Goal: Complete application form

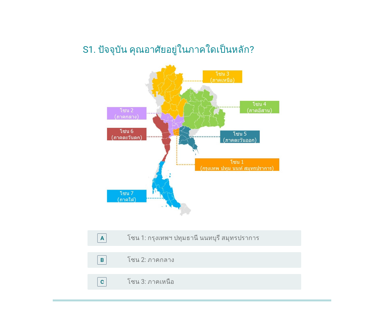
scroll to position [168, 0]
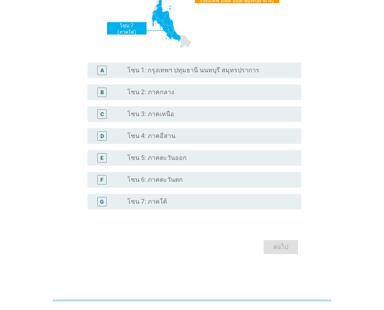
drag, startPoint x: 165, startPoint y: 134, endPoint x: 273, endPoint y: 269, distance: 172.9
click at [165, 134] on label "โซน 4: ภาคอีสาน" at bounding box center [151, 136] width 48 height 8
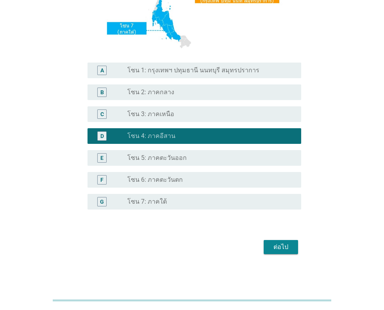
click at [273, 244] on div "ต่อไป" at bounding box center [281, 246] width 22 height 9
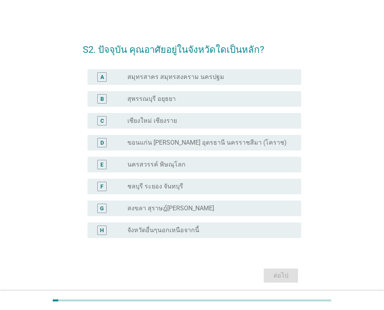
click at [173, 229] on label "จังหวัดอื่นๆนอกเหนือจากนี้" at bounding box center [163, 230] width 72 height 8
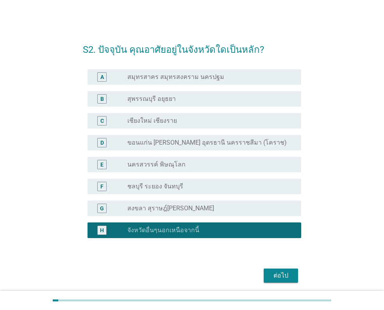
click at [270, 275] on button "ต่อไป" at bounding box center [281, 275] width 34 height 14
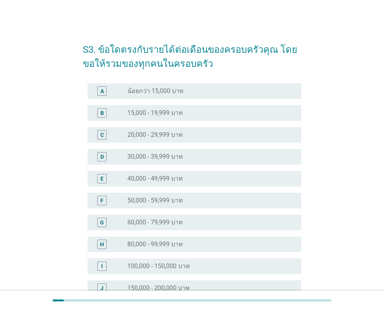
click at [176, 132] on label "20,000 - 29,999 บาท" at bounding box center [154, 135] width 55 height 8
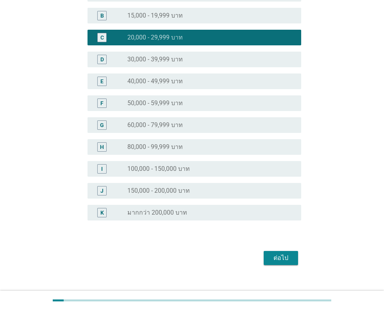
scroll to position [108, 0]
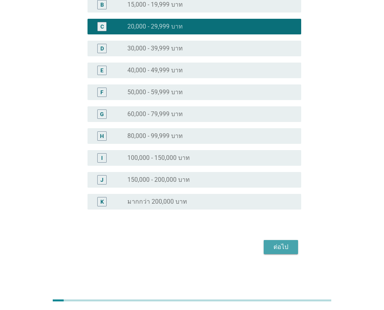
click at [281, 245] on div "ต่อไป" at bounding box center [281, 246] width 22 height 9
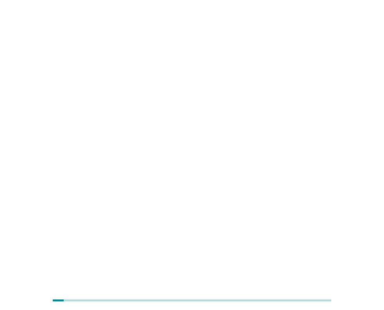
scroll to position [0, 0]
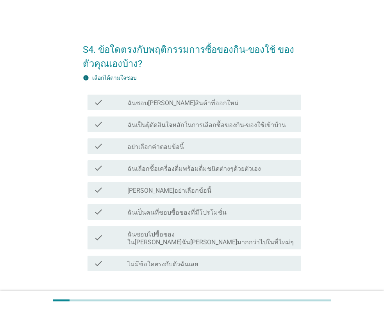
click at [188, 105] on label "ฉันชอบ[PERSON_NAME]สินค้าที่ออกใหม่" at bounding box center [182, 103] width 111 height 8
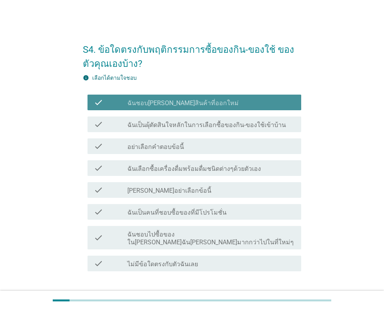
click at [190, 121] on label "ฉันเป็นผุ้ตัดสินใจหลักในการเลือกซื้อของกิน-ของใช้เข้าบ้าน" at bounding box center [206, 125] width 159 height 8
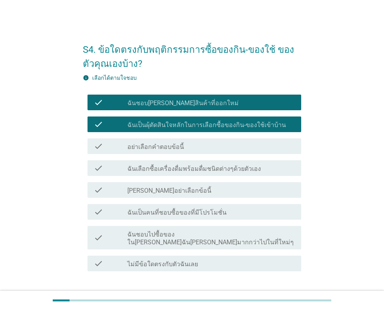
click at [189, 170] on label "ฉันเลือกซื้อเครื่องดื่มพร้อมดื่มชนิดต่างๆด้วยตัวเอง" at bounding box center [194, 169] width 134 height 8
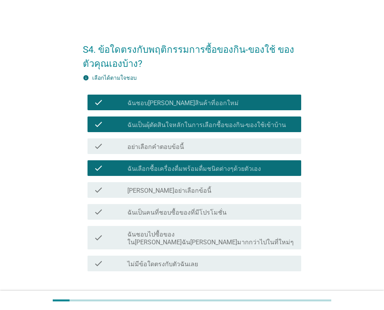
click at [186, 214] on label "ฉันเป็นคนที่ชอบซื้อของที่มีโปรโมชั่น" at bounding box center [176, 213] width 99 height 8
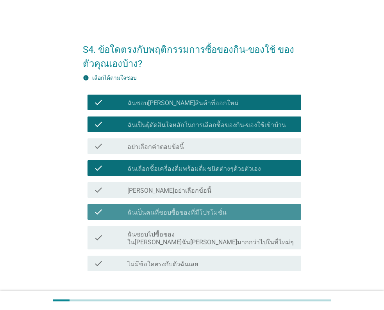
click at [188, 234] on label "ฉันชอบไปซื้อของใน[PERSON_NAME]ฉัน[PERSON_NAME]มากกว่าไปในที่ใหม่ๆ" at bounding box center [211, 239] width 168 height 16
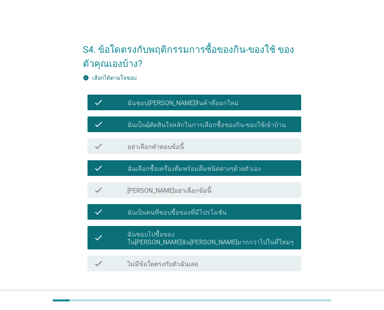
click at [277, 295] on div "ต่อไป" at bounding box center [281, 299] width 22 height 9
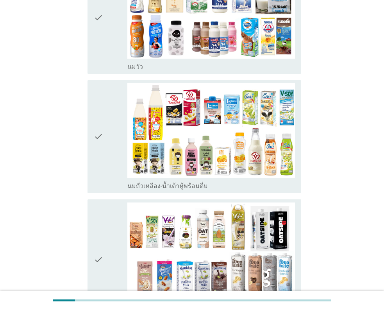
scroll to position [188, 0]
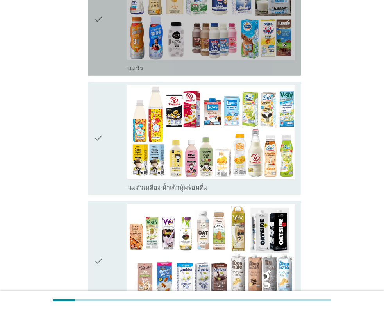
click at [102, 42] on icon "check" at bounding box center [98, 19] width 9 height 107
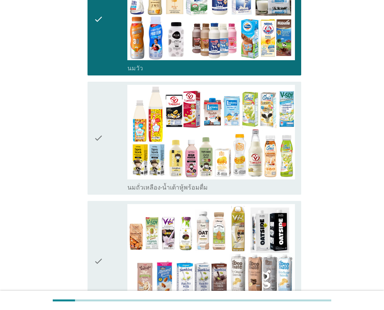
click at [107, 135] on div "check" at bounding box center [111, 138] width 34 height 107
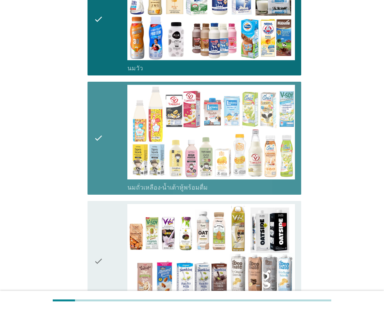
click at [108, 227] on div "check" at bounding box center [111, 261] width 34 height 114
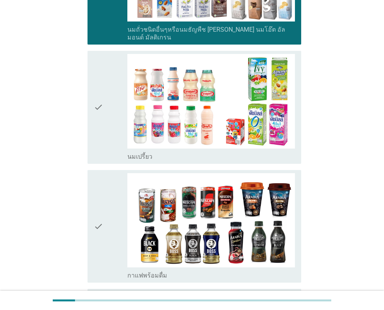
scroll to position [509, 0]
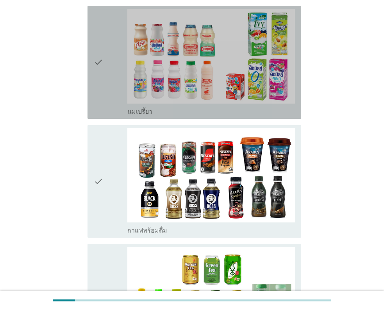
click at [91, 43] on div "check check_box_outline_blank นมเปรี้ยว" at bounding box center [195, 62] width 214 height 113
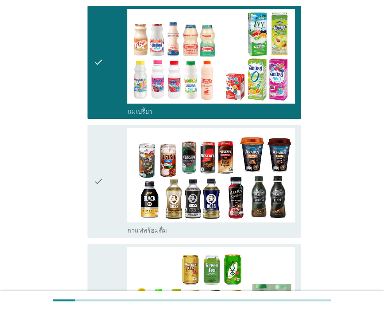
click at [104, 172] on div "check" at bounding box center [111, 181] width 34 height 107
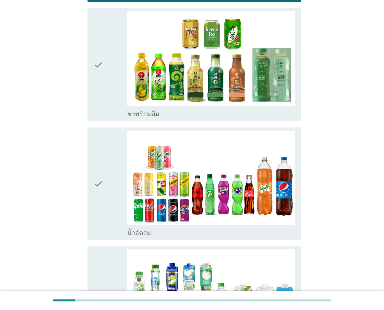
scroll to position [690, 0]
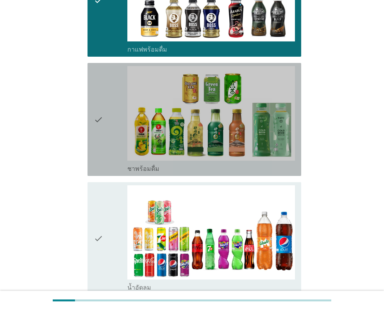
click at [107, 100] on div "check" at bounding box center [111, 119] width 34 height 107
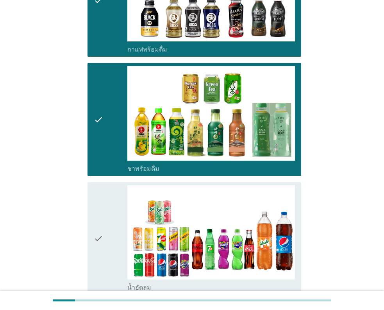
click at [108, 204] on div "check" at bounding box center [111, 238] width 34 height 107
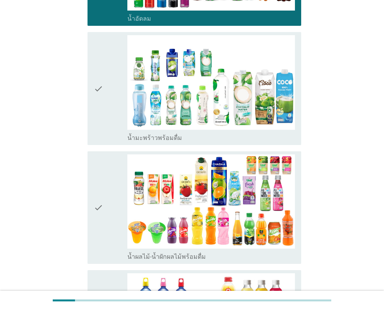
scroll to position [967, 0]
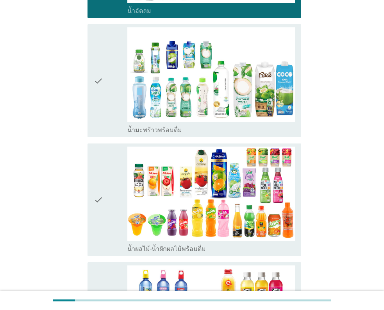
click at [112, 60] on div "check" at bounding box center [111, 80] width 34 height 107
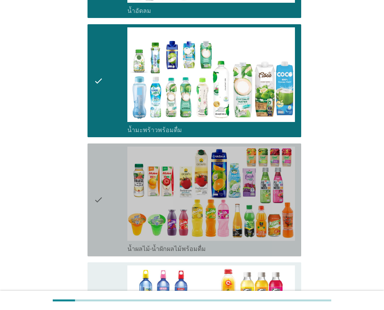
click at [121, 152] on div "check" at bounding box center [111, 200] width 34 height 107
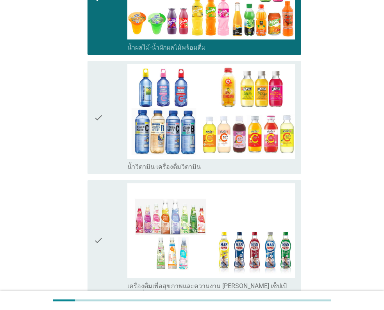
scroll to position [1211, 0]
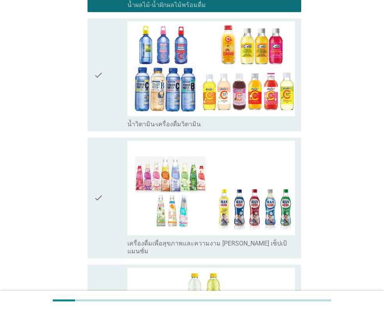
click at [110, 42] on div "check" at bounding box center [111, 74] width 34 height 107
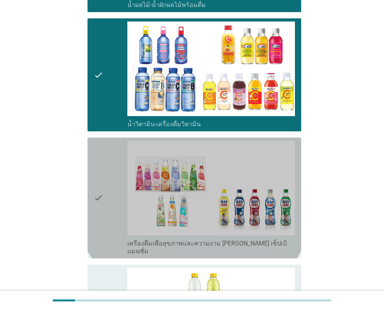
click at [105, 152] on div "check" at bounding box center [111, 198] width 34 height 114
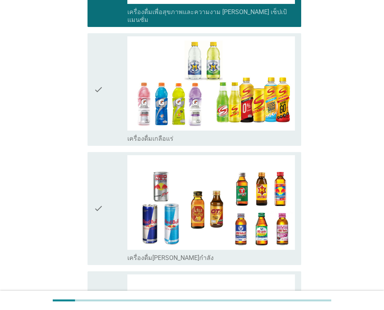
scroll to position [1540, 0]
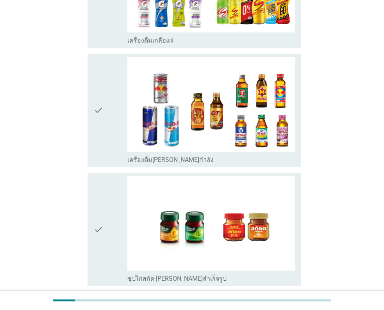
click at [87, 197] on div "check check_box_outline_blank ซุปไก่สกัด-[PERSON_NAME]สำเร็จรูป" at bounding box center [192, 229] width 218 height 119
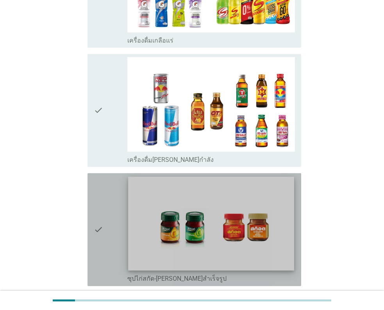
drag, startPoint x: 99, startPoint y: 193, endPoint x: 193, endPoint y: 221, distance: 97.9
click at [101, 193] on icon "check" at bounding box center [98, 229] width 9 height 107
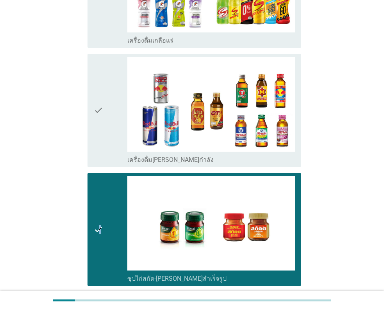
scroll to position [1600, 0]
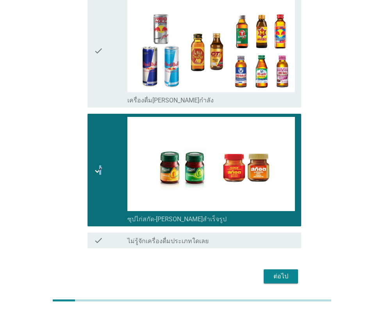
click at [283, 269] on button "ต่อไป" at bounding box center [281, 276] width 34 height 14
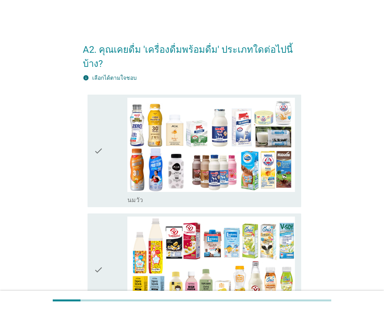
click at [111, 128] on div "check" at bounding box center [111, 151] width 34 height 107
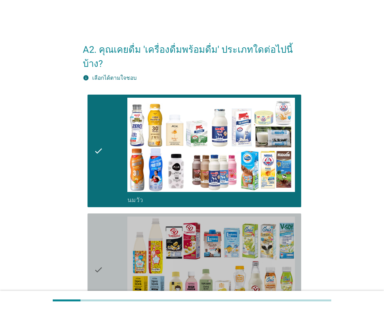
click at [106, 248] on div "check" at bounding box center [111, 269] width 34 height 107
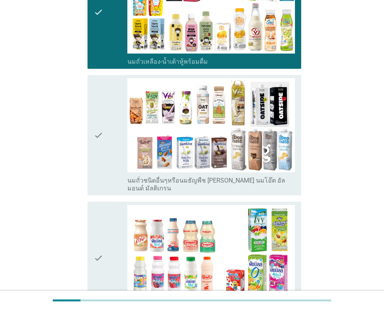
scroll to position [270, 0]
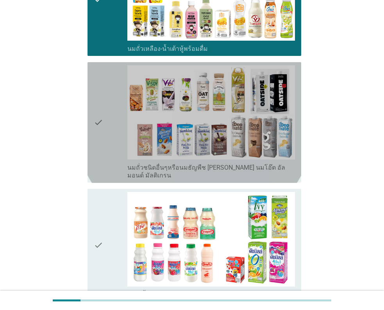
click at [101, 107] on icon "check" at bounding box center [98, 122] width 9 height 114
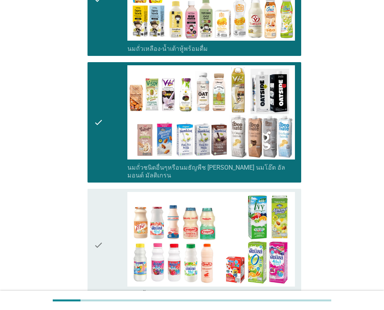
click at [98, 204] on icon "check" at bounding box center [98, 245] width 9 height 107
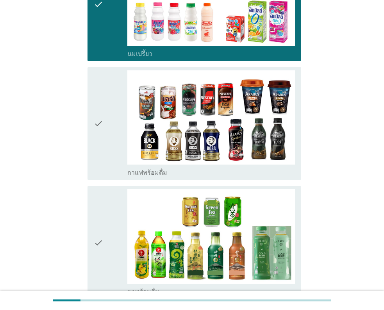
scroll to position [533, 0]
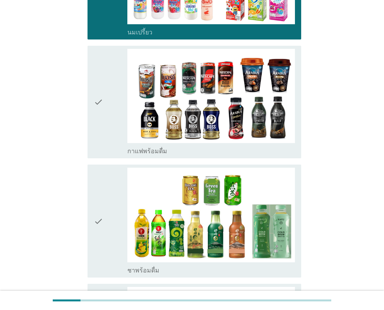
click at [104, 87] on div "check" at bounding box center [111, 102] width 34 height 107
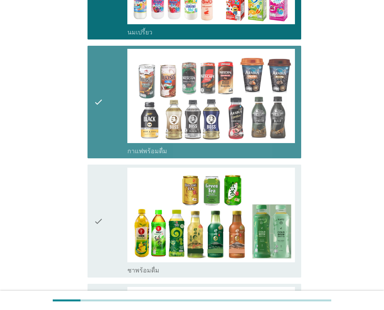
click at [116, 209] on div "check" at bounding box center [111, 221] width 34 height 107
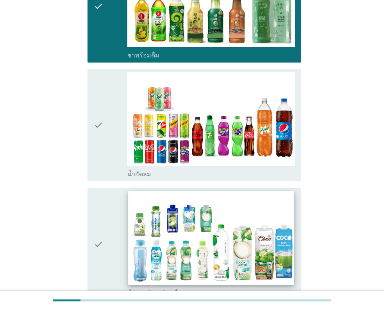
scroll to position [762, 0]
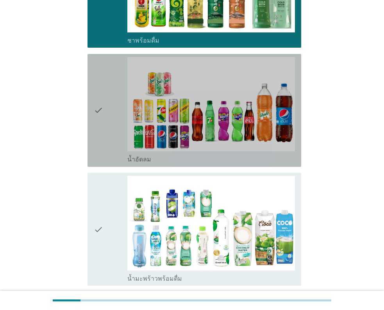
drag, startPoint x: 103, startPoint y: 92, endPoint x: 92, endPoint y: 220, distance: 128.2
click at [102, 101] on icon "check" at bounding box center [98, 110] width 9 height 107
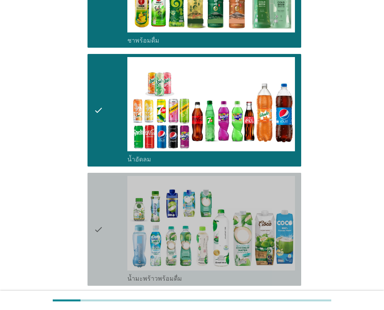
click at [91, 227] on div "check check_box_outline_blank น้ำมะพร้าวพร้อมดื่ม" at bounding box center [195, 229] width 214 height 113
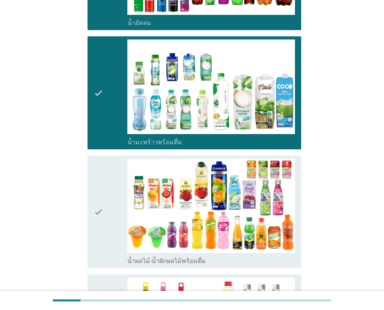
scroll to position [947, 0]
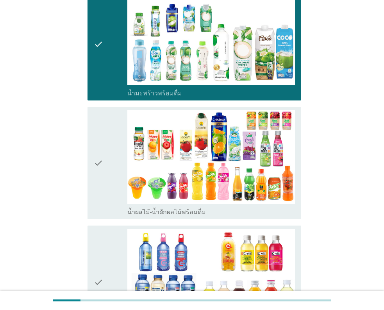
click at [104, 133] on div "check" at bounding box center [111, 163] width 34 height 107
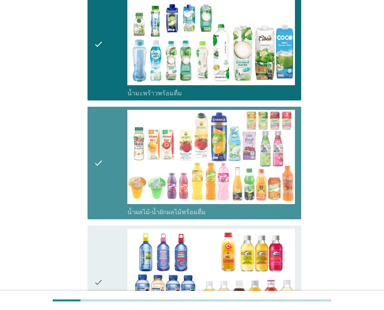
click at [92, 249] on div "check check_box_outline_blank น้ำวิตามิน-เครื่องดื่มวิตามิน" at bounding box center [195, 281] width 214 height 113
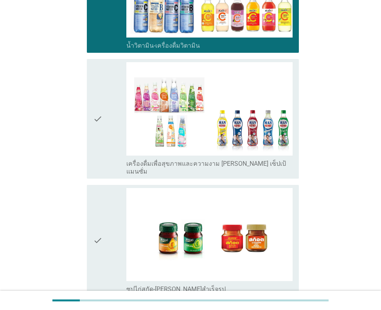
scroll to position [1273, 0]
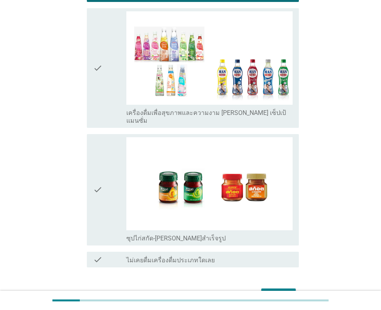
click at [277, 291] on div "ต่อไป" at bounding box center [278, 295] width 22 height 9
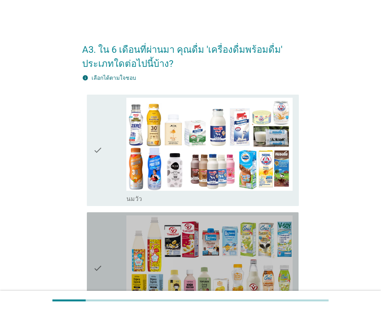
click at [114, 247] on div "check" at bounding box center [109, 267] width 33 height 105
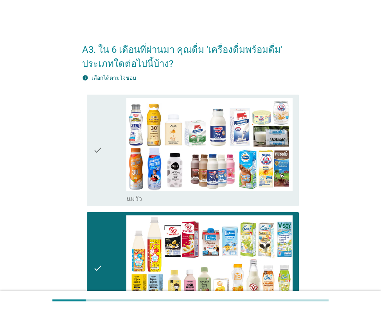
click at [100, 148] on icon "check" at bounding box center [97, 150] width 9 height 105
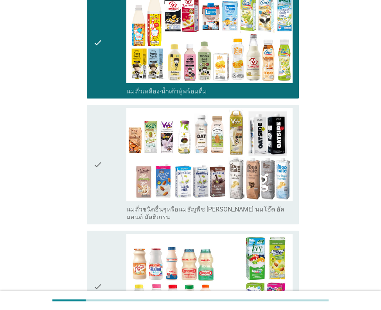
scroll to position [231, 0]
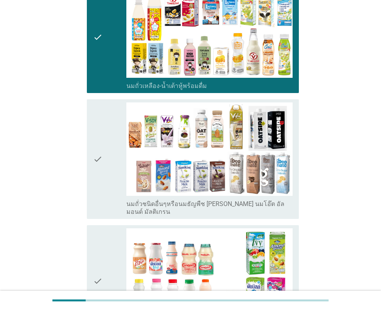
click at [98, 157] on icon "check" at bounding box center [97, 158] width 9 height 113
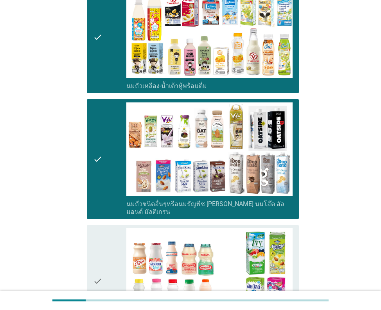
click at [100, 259] on icon "check" at bounding box center [97, 280] width 9 height 105
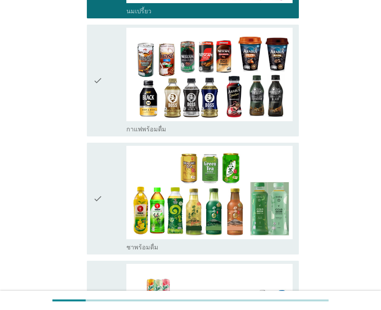
scroll to position [551, 0]
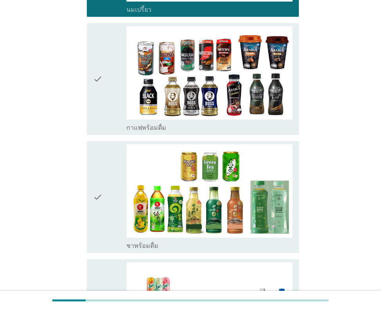
drag, startPoint x: 111, startPoint y: 91, endPoint x: 107, endPoint y: 103, distance: 12.6
click at [111, 91] on div "check" at bounding box center [109, 78] width 33 height 105
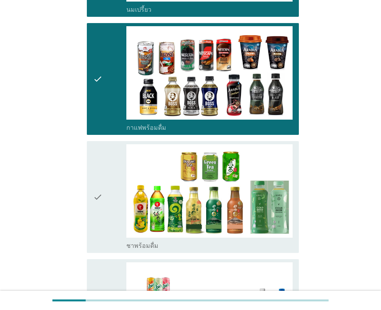
click at [95, 190] on icon "check" at bounding box center [97, 196] width 9 height 105
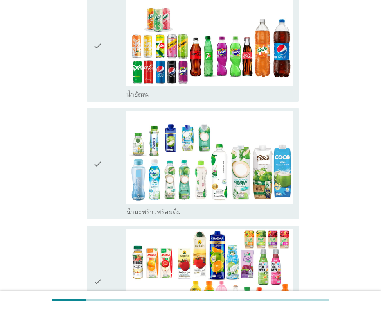
scroll to position [821, 0]
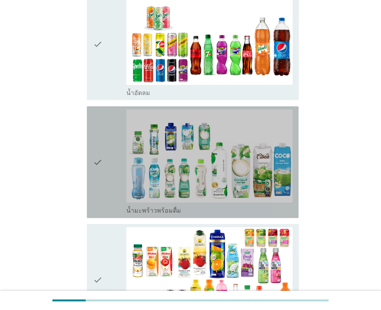
drag, startPoint x: 100, startPoint y: 156, endPoint x: 93, endPoint y: 222, distance: 67.1
click at [99, 162] on icon "check" at bounding box center [97, 161] width 9 height 105
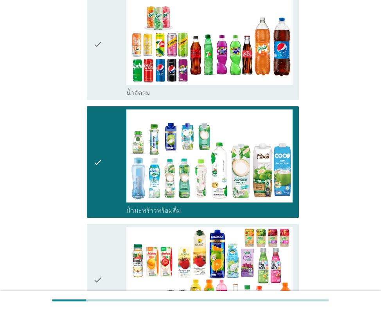
click at [92, 249] on div "check check_box_outline_blank น้ำผลไม้-น้ำผักผลไม้พร้อมดื่ม" at bounding box center [192, 280] width 211 height 112
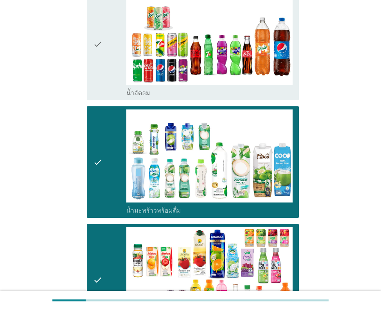
click at [107, 48] on div "check" at bounding box center [109, 43] width 33 height 105
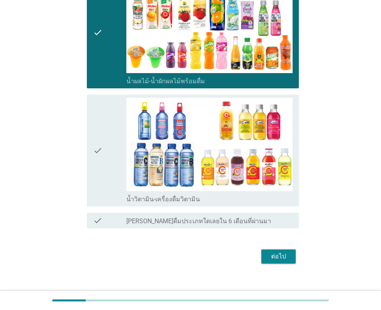
scroll to position [1070, 0]
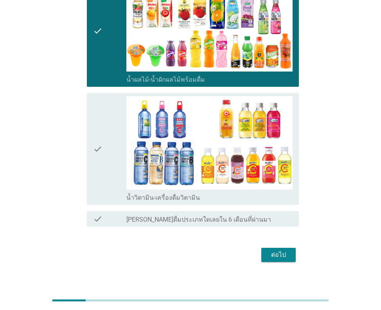
click at [272, 250] on div "ต่อไป" at bounding box center [278, 254] width 22 height 9
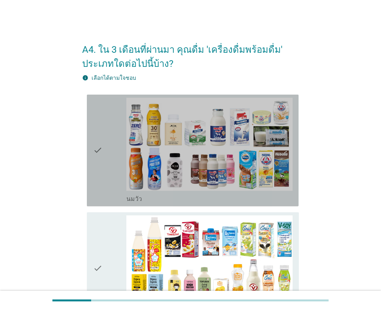
click at [97, 159] on icon "check" at bounding box center [97, 150] width 9 height 105
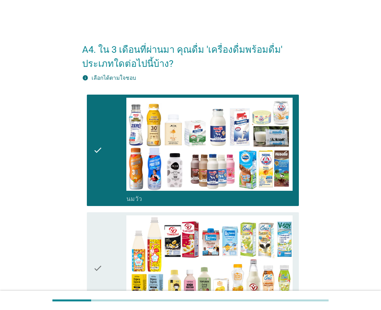
click at [96, 256] on icon "check" at bounding box center [97, 267] width 9 height 105
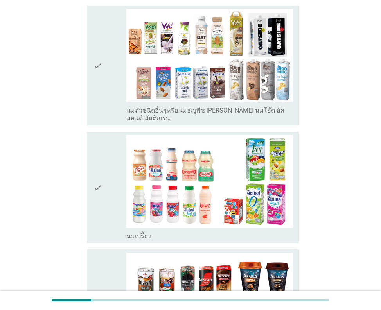
scroll to position [341, 0]
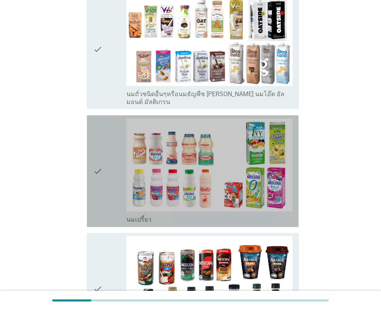
click at [98, 158] on icon "check" at bounding box center [97, 170] width 9 height 105
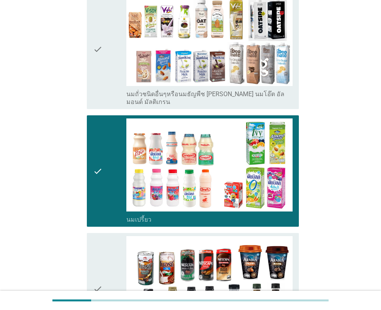
click at [109, 52] on div "check" at bounding box center [109, 49] width 33 height 113
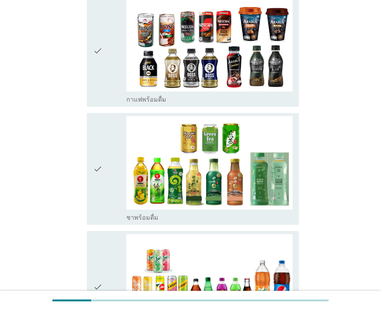
scroll to position [612, 0]
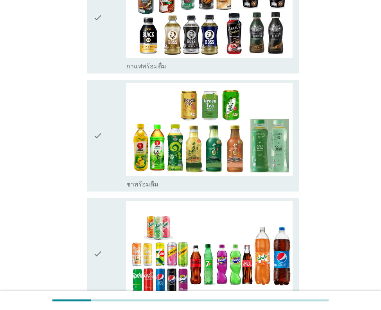
click at [103, 140] on div "check" at bounding box center [109, 135] width 33 height 105
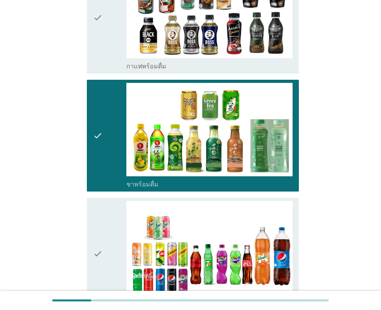
click at [112, 236] on div "check" at bounding box center [109, 253] width 33 height 105
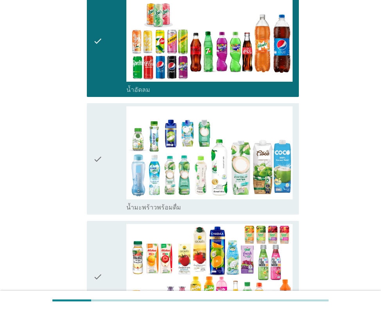
scroll to position [893, 0]
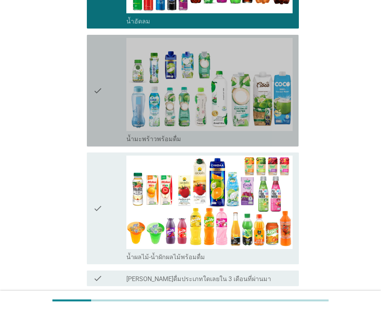
click at [111, 96] on div "check" at bounding box center [109, 90] width 33 height 105
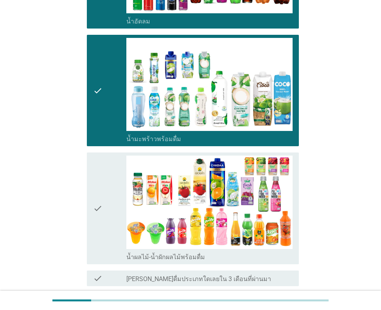
click at [110, 202] on div "check" at bounding box center [109, 208] width 33 height 105
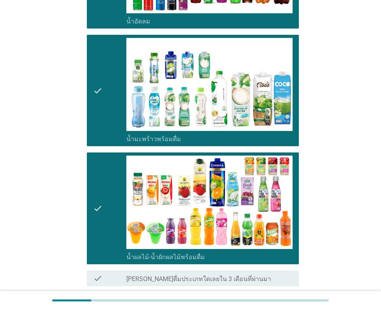
scroll to position [953, 0]
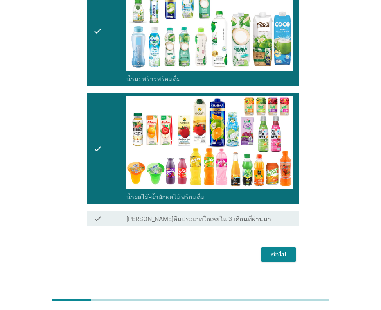
click at [282, 250] on div "ต่อไป" at bounding box center [278, 254] width 22 height 9
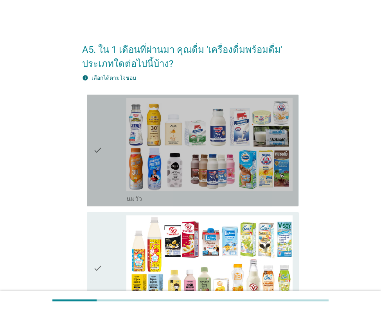
click at [109, 152] on div "check" at bounding box center [109, 150] width 33 height 105
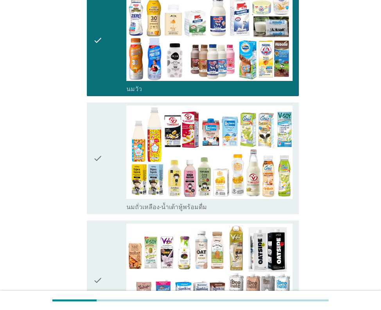
scroll to position [188, 0]
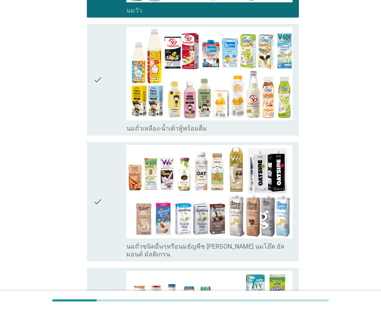
drag, startPoint x: 125, startPoint y: 74, endPoint x: 125, endPoint y: 85, distance: 10.9
click at [125, 75] on div "check" at bounding box center [109, 79] width 33 height 105
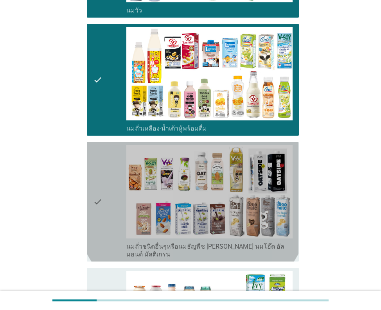
click at [122, 199] on div "check" at bounding box center [109, 201] width 33 height 113
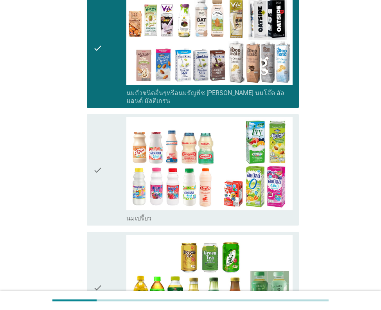
scroll to position [449, 0]
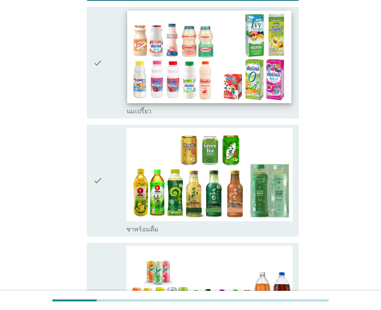
click at [187, 71] on img at bounding box center [209, 57] width 164 height 92
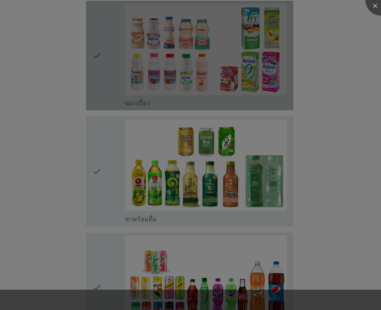
click at [166, 187] on div at bounding box center [190, 155] width 381 height 310
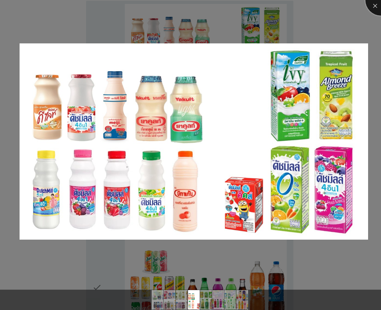
click at [372, 3] on div at bounding box center [380, -1] width 31 height 31
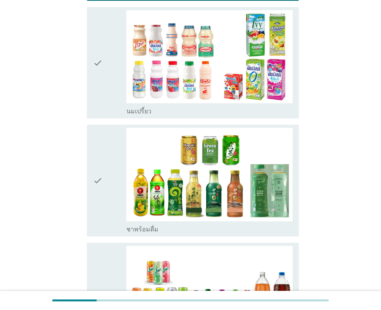
click at [107, 53] on div "check" at bounding box center [109, 62] width 33 height 105
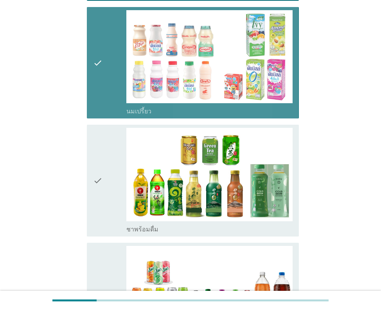
click at [109, 160] on div "check" at bounding box center [109, 180] width 33 height 105
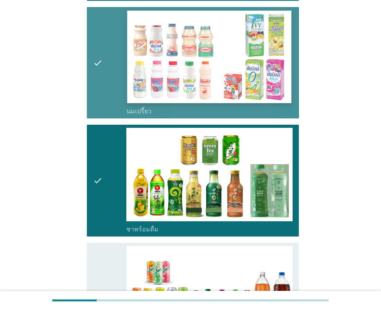
click at [283, 37] on img at bounding box center [209, 57] width 164 height 92
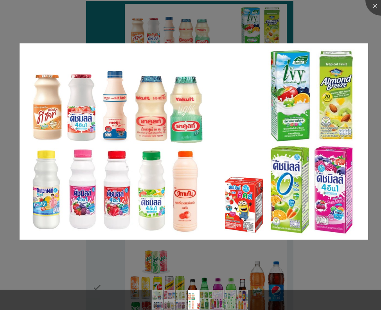
click at [344, 18] on div at bounding box center [190, 155] width 381 height 310
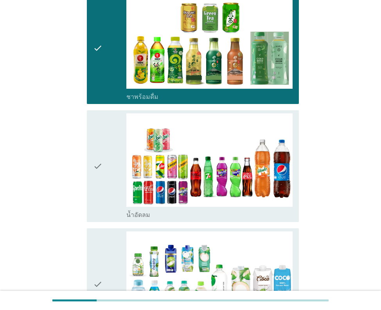
scroll to position [600, 0]
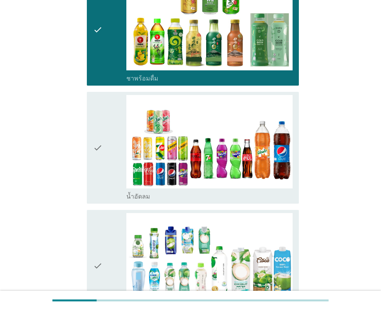
click at [104, 154] on div "check" at bounding box center [109, 147] width 33 height 105
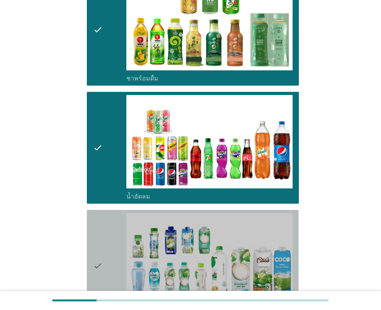
click at [100, 266] on icon "check" at bounding box center [97, 265] width 9 height 105
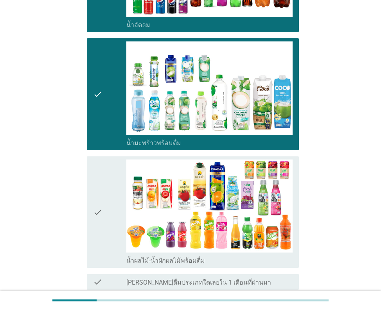
scroll to position [835, 0]
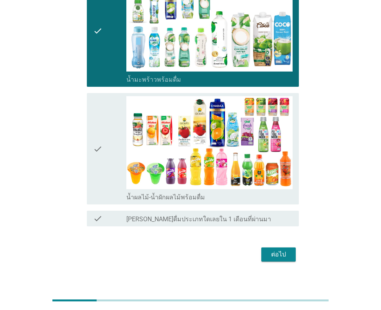
click at [275, 250] on div "ต่อไป" at bounding box center [278, 254] width 22 height 9
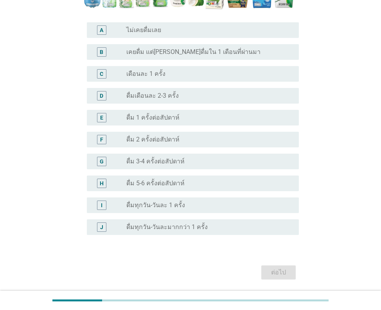
scroll to position [248, 0]
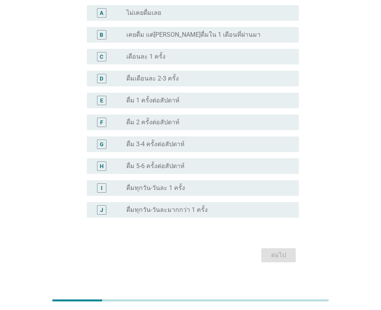
click at [181, 163] on label "ดื่ม 5-6 ครั้งต่อสัปดาห์" at bounding box center [155, 166] width 58 height 8
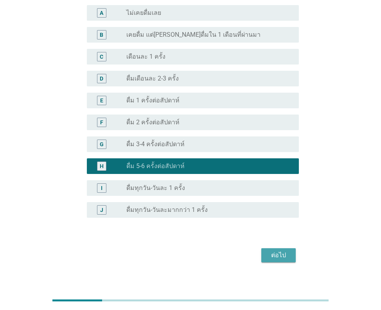
click at [284, 257] on div "ต่อไป" at bounding box center [278, 254] width 22 height 9
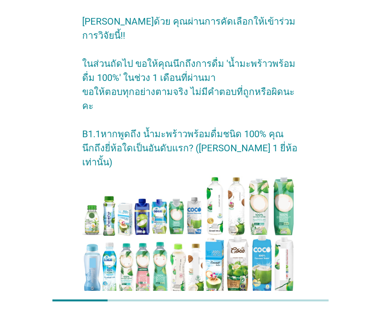
scroll to position [132, 0]
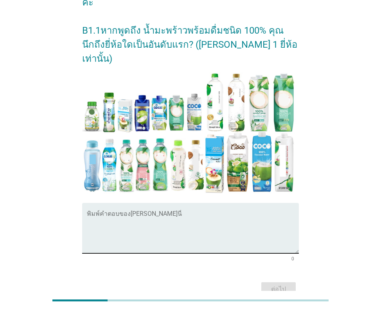
click at [188, 212] on textarea "พิมพ์คำตอบของคุณ ที่นี่" at bounding box center [192, 232] width 211 height 41
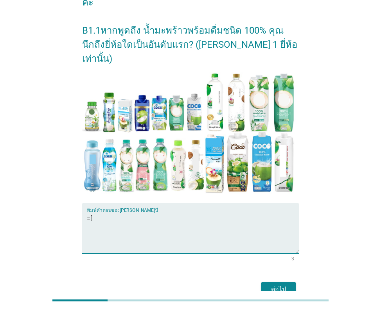
type textarea "="
type textarea "ชบา"
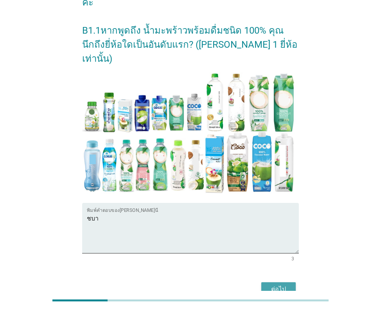
click at [268, 284] on div "ต่อไป" at bounding box center [278, 288] width 22 height 9
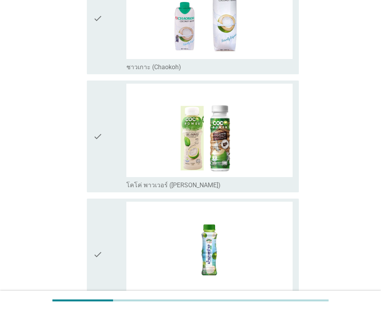
scroll to position [0, 0]
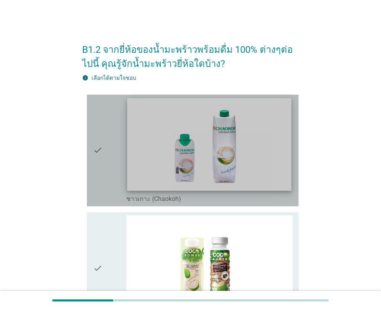
click at [214, 174] on img at bounding box center [209, 144] width 164 height 92
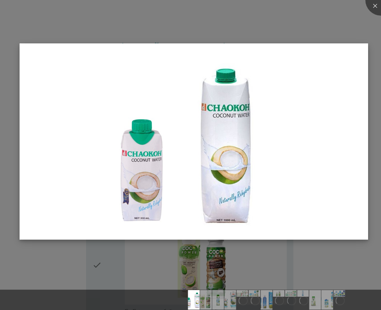
click at [349, 104] on img at bounding box center [194, 141] width 349 height 196
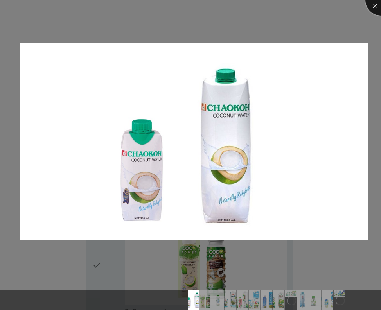
click at [377, 10] on div at bounding box center [380, -1] width 31 height 31
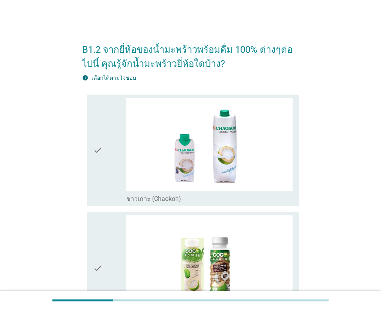
click at [106, 150] on div "check" at bounding box center [109, 150] width 33 height 105
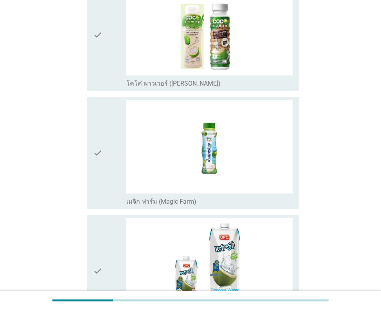
scroll to position [270, 0]
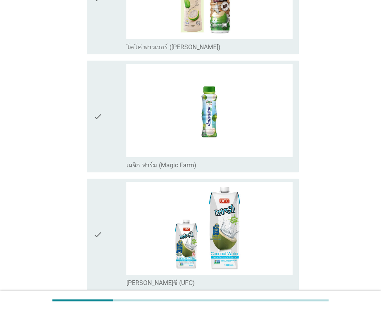
click at [99, 122] on icon "check" at bounding box center [97, 116] width 9 height 105
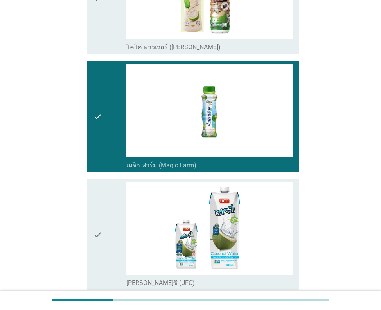
click at [90, 250] on div "check check_box_outline_blank [PERSON_NAME]ซี (UFC)" at bounding box center [192, 235] width 211 height 112
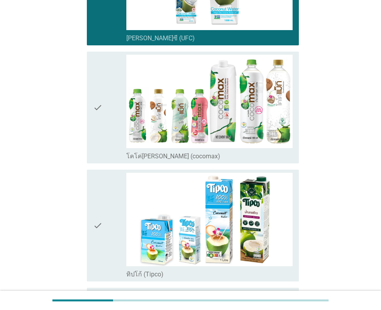
scroll to position [519, 0]
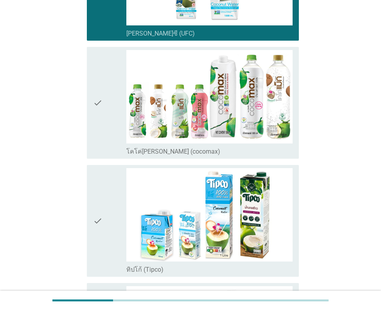
click at [93, 107] on div "check check_box_outline_blank โคโค่[PERSON_NAME] (cocomax)" at bounding box center [192, 103] width 211 height 112
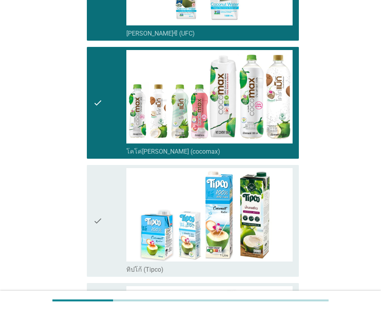
click at [97, 225] on icon "check" at bounding box center [97, 220] width 9 height 105
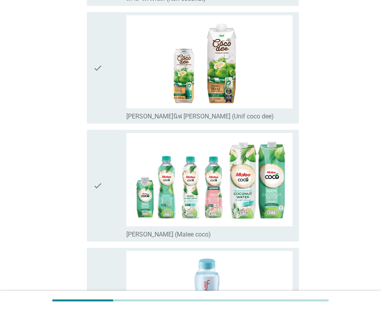
scroll to position [910, 0]
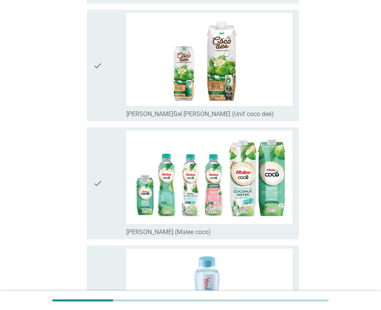
click at [95, 80] on icon "check" at bounding box center [97, 65] width 9 height 105
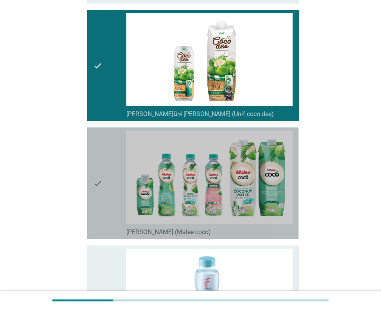
click at [93, 193] on icon "check" at bounding box center [97, 182] width 9 height 105
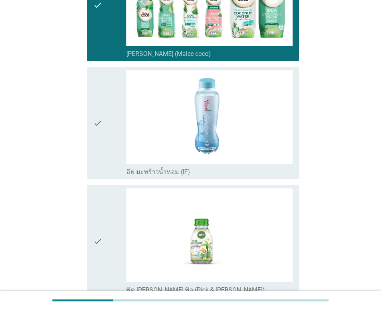
scroll to position [1099, 0]
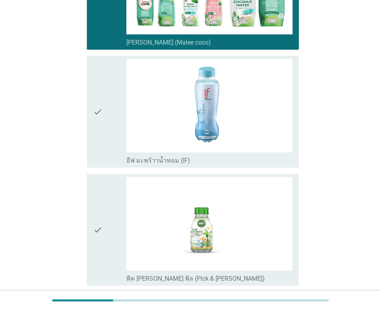
click at [102, 116] on icon "check" at bounding box center [97, 111] width 9 height 105
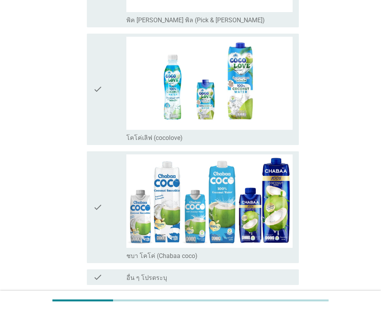
scroll to position [1385, 0]
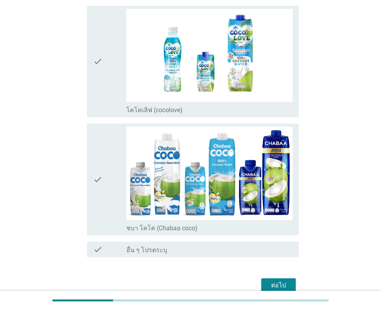
click at [90, 72] on div "check check_box_outline_blank โคโค่เลิฟ (cocolove)" at bounding box center [192, 62] width 211 height 112
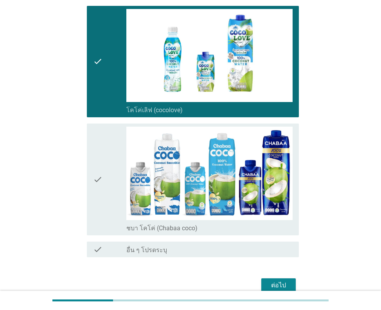
click at [91, 191] on div "check check_box_outline_blank ชบา โคโค่ (Chabaa coco)" at bounding box center [192, 179] width 211 height 112
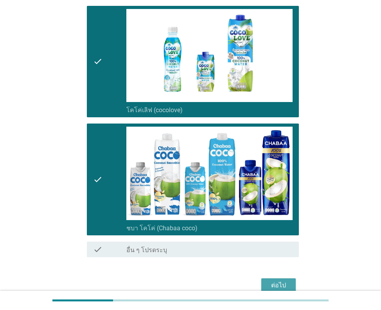
click at [278, 285] on div "ต่อไป" at bounding box center [278, 285] width 22 height 9
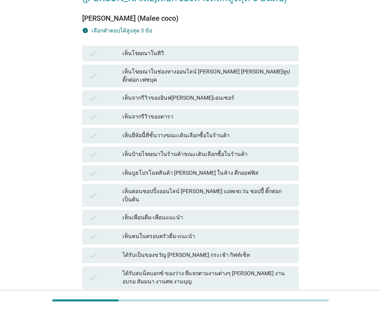
scroll to position [96, 0]
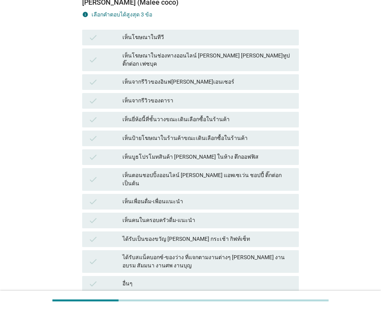
click at [197, 77] on div "เห็นจากรีวิวของอินฟ[PERSON_NAME]เอนเซอร์" at bounding box center [207, 81] width 170 height 9
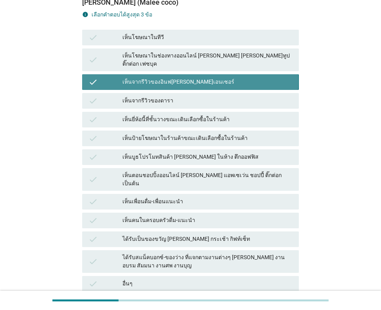
drag, startPoint x: 196, startPoint y: 73, endPoint x: 232, endPoint y: 131, distance: 68.4
click at [197, 77] on div "เห็นจากรีวิวของอินฟ[PERSON_NAME]เอนเซอร์" at bounding box center [207, 81] width 170 height 9
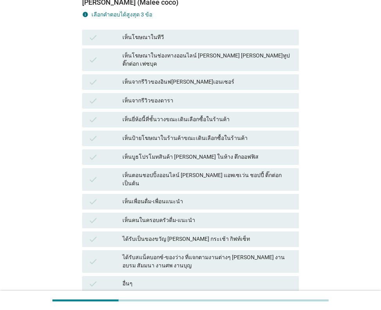
drag, startPoint x: 229, startPoint y: 136, endPoint x: 232, endPoint y: 116, distance: 20.5
click at [229, 136] on div "check เห็นป้ายโฆษณาในร้านค้าขณะเดินเลือกซื้อในร้านค้า" at bounding box center [190, 138] width 216 height 16
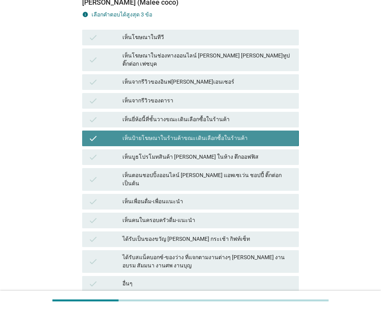
click at [236, 115] on div "เห็นยี่ห้อนี้ที่ชั้นวางขณะเดินเลือกซื้อในร้านค้า" at bounding box center [207, 119] width 170 height 9
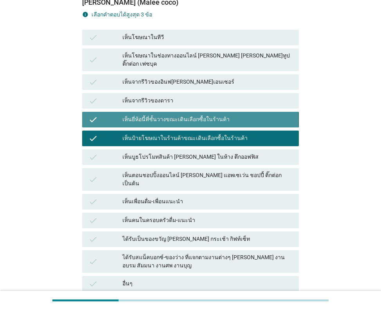
click at [231, 152] on div "เห็นบูธโปรโมทสินค้า [PERSON_NAME] ในห้าง ตึกออฟฟิส" at bounding box center [207, 156] width 170 height 9
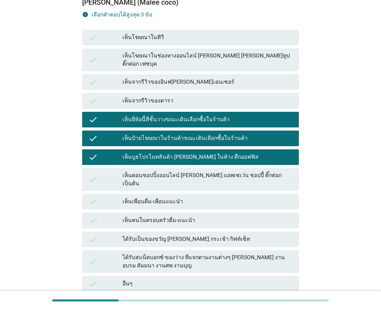
scroll to position [159, 0]
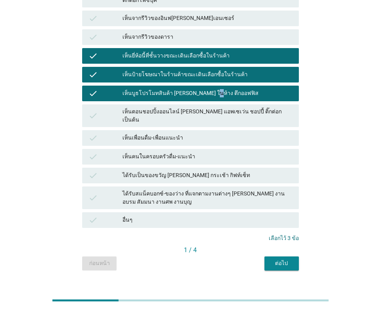
click at [204, 93] on div "check เห็นบูธโปรโมทสินค้า [PERSON_NAME] ในห้าง ตึกออฟฟิส" at bounding box center [190, 94] width 216 height 16
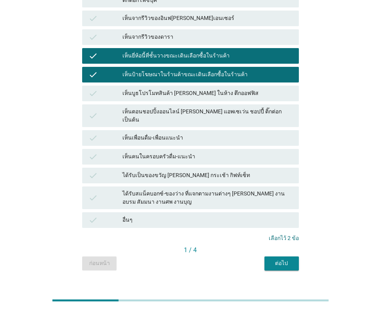
click at [216, 107] on div "เห็นตอนชอปปิ้งออนไลน์ [PERSON_NAME] แอพเซเว่น ชอปปี้ ติ๊กต่อก เป็นต้น" at bounding box center [207, 115] width 170 height 16
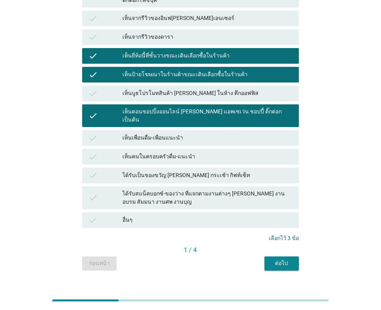
click at [210, 107] on div "เห็นตอนชอปปิ้งออนไลน์ [PERSON_NAME] แอพเซเว่น ชอปปี้ ติ๊กต่อก เป็นต้น" at bounding box center [207, 115] width 170 height 16
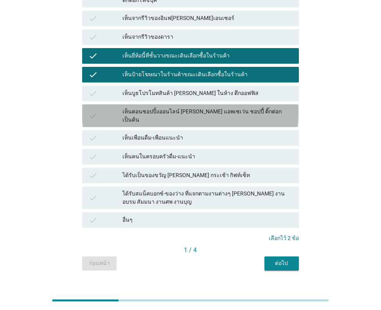
click at [226, 89] on div "เห็นบูธโปรโมทสินค้า [PERSON_NAME] ในห้าง ตึกออฟฟิส" at bounding box center [207, 93] width 170 height 9
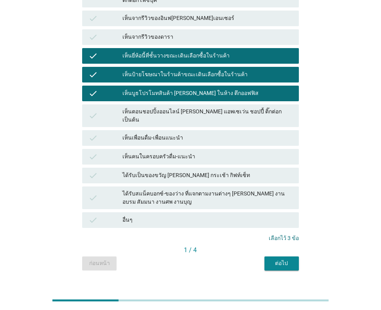
click at [276, 259] on div "ต่อไป" at bounding box center [281, 263] width 22 height 8
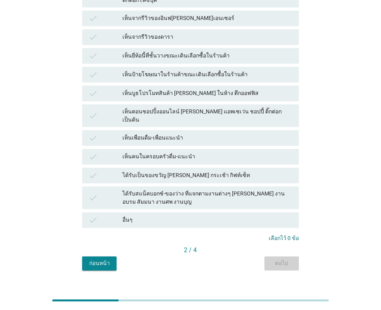
scroll to position [0, 0]
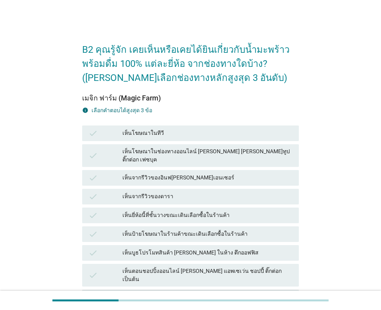
drag, startPoint x: 185, startPoint y: 131, endPoint x: 211, endPoint y: 160, distance: 38.7
click at [186, 131] on div "เห็นโฆษณาในทีวี" at bounding box center [207, 133] width 170 height 9
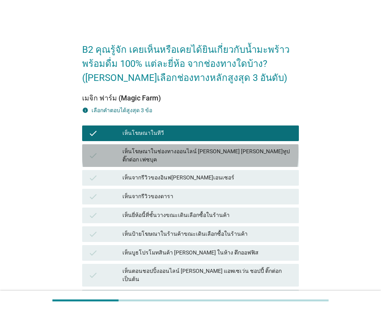
click at [240, 145] on div "check เห็นโฆษณาในช่องทางออนไลน์ [PERSON_NAME] [PERSON_NAME]ทูป ติ๊กต่อก เฟซบุค" at bounding box center [190, 155] width 216 height 23
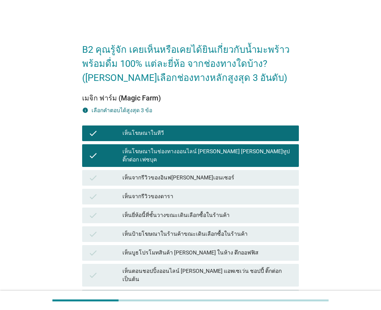
click at [229, 211] on div "เห็นยี่ห้อนี้ที่ชั้นวางขณะเดินเลือกซื้อในร้านค้า" at bounding box center [207, 215] width 170 height 9
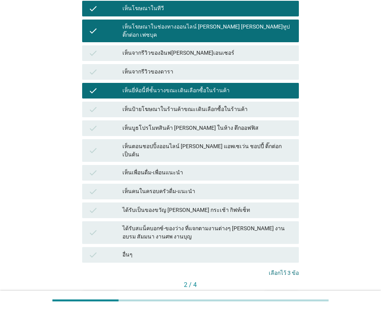
scroll to position [159, 0]
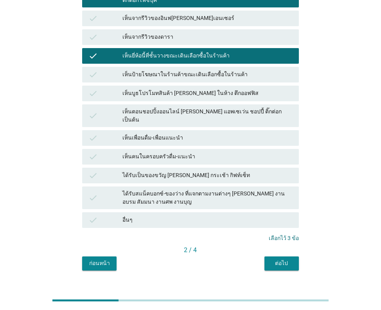
click at [279, 259] on div "ต่อไป" at bounding box center [281, 263] width 22 height 8
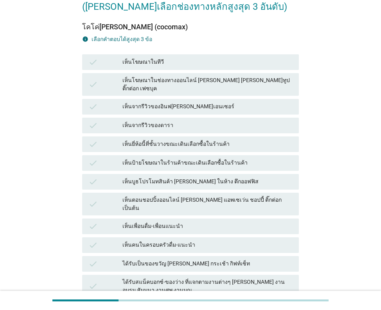
scroll to position [72, 0]
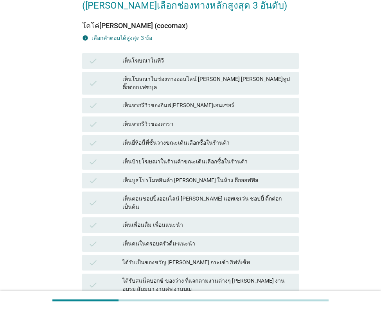
click at [197, 176] on div "เห็นบูธโปรโมทสินค้า [PERSON_NAME] ในห้าง ตึกออฟฟิส" at bounding box center [207, 180] width 170 height 9
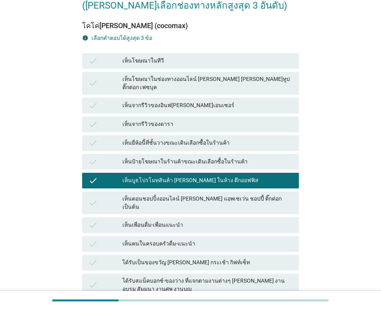
drag, startPoint x: 186, startPoint y: 116, endPoint x: 216, endPoint y: 82, distance: 45.9
click at [185, 120] on div "เห็นจากรีวิวของดารา" at bounding box center [207, 124] width 170 height 9
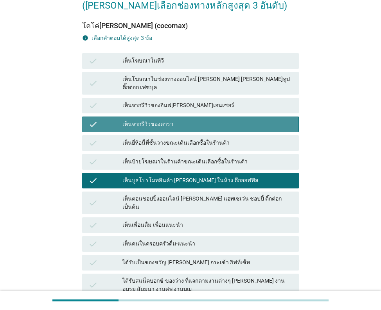
click at [217, 82] on div "เห็นโฆษณาในช่องทางออนไลน์ [PERSON_NAME] [PERSON_NAME]ทูป ติ๊กต่อก เฟซบุค" at bounding box center [207, 83] width 170 height 16
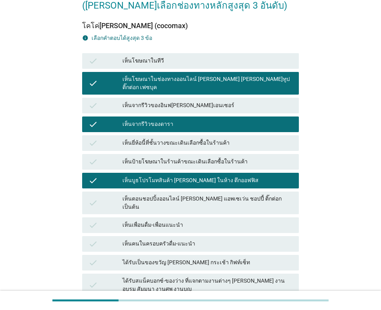
scroll to position [159, 0]
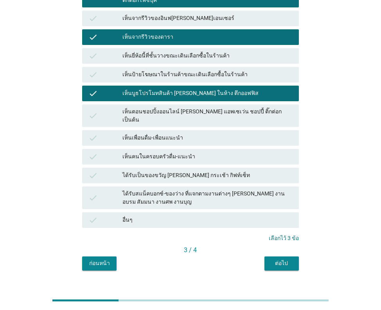
click at [278, 259] on div "ต่อไป" at bounding box center [281, 263] width 22 height 8
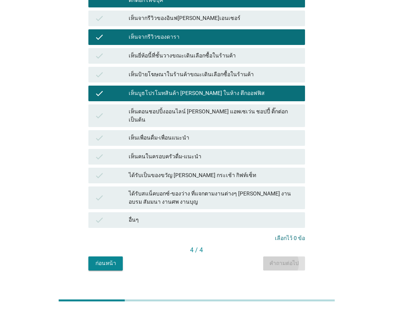
scroll to position [0, 0]
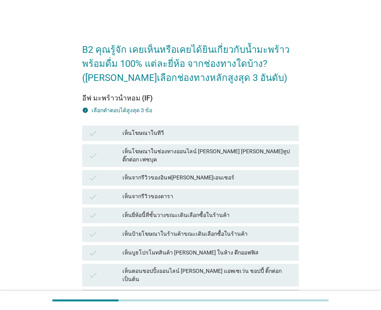
click at [249, 148] on div "เห็นโฆษณาในช่องทางออนไลน์ [PERSON_NAME] [PERSON_NAME]ทูป ติ๊กต่อก เฟซบุค" at bounding box center [207, 155] width 170 height 16
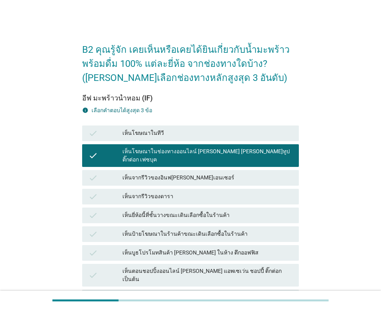
drag, startPoint x: 216, startPoint y: 180, endPoint x: 202, endPoint y: 214, distance: 36.6
click at [215, 187] on div "check เห็นจากรีวิวของดารา" at bounding box center [189, 196] width 219 height 19
click at [206, 211] on div "เห็นยี่ห้อนี้ที่ชั้นวางขณะเดินเลือกซื้อในร้านค้า" at bounding box center [207, 215] width 170 height 9
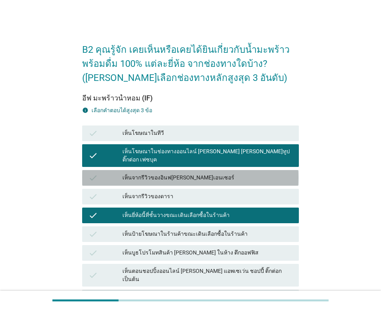
drag, startPoint x: 239, startPoint y: 177, endPoint x: 383, endPoint y: 198, distance: 144.9
click at [240, 177] on div "check เห็นจากรีวิวของอินฟ[PERSON_NAME]เอนเซอร์" at bounding box center [190, 178] width 216 height 16
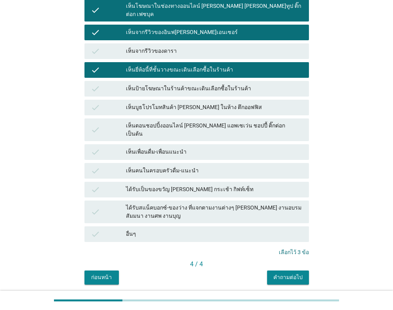
scroll to position [159, 0]
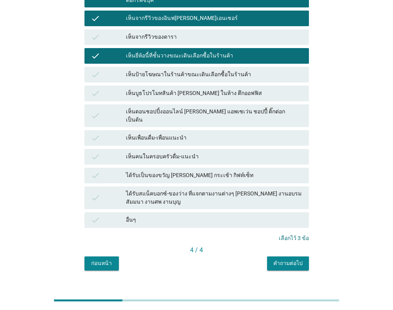
click at [293, 259] on div "คำถามต่อไป" at bounding box center [287, 263] width 29 height 8
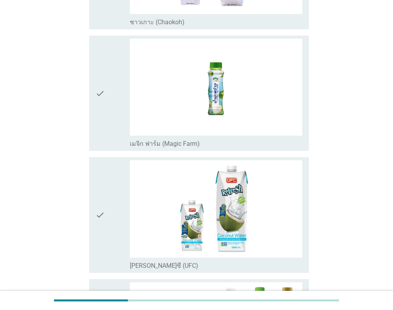
scroll to position [218, 0]
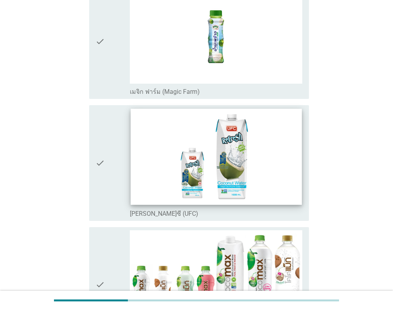
click at [191, 149] on img at bounding box center [215, 157] width 171 height 96
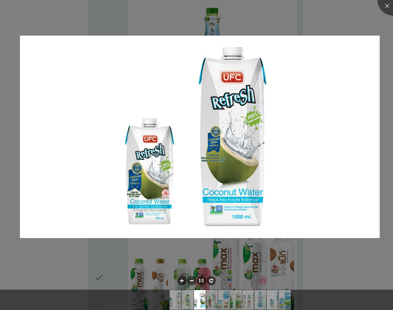
click at [379, 102] on img at bounding box center [199, 137] width 359 height 202
click at [384, 9] on div at bounding box center [392, -1] width 31 height 31
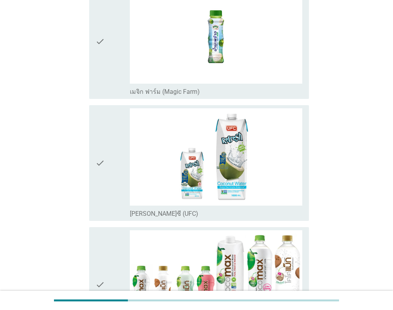
click at [102, 141] on icon "check" at bounding box center [99, 162] width 9 height 109
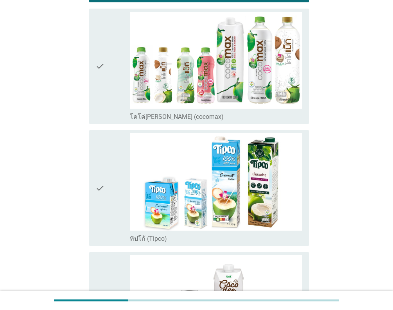
scroll to position [457, 0]
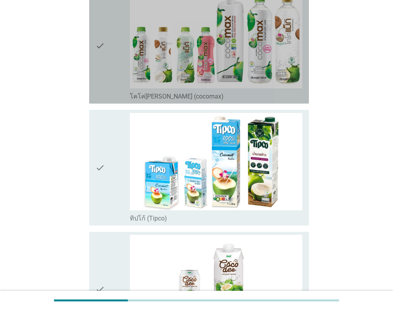
drag, startPoint x: 101, startPoint y: 80, endPoint x: 105, endPoint y: 156, distance: 75.2
click at [101, 81] on icon "check" at bounding box center [99, 45] width 9 height 109
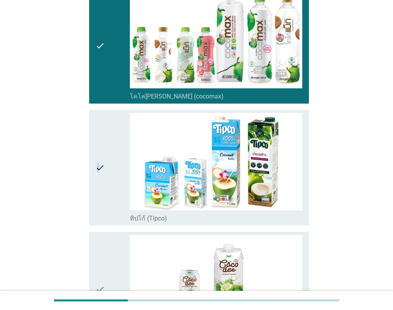
click at [98, 162] on icon "check" at bounding box center [99, 167] width 9 height 109
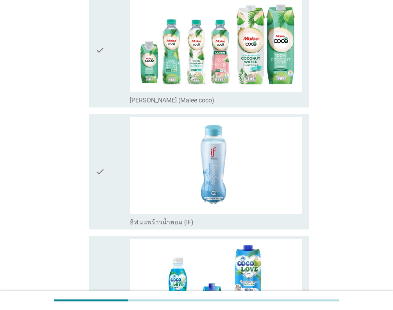
scroll to position [815, 0]
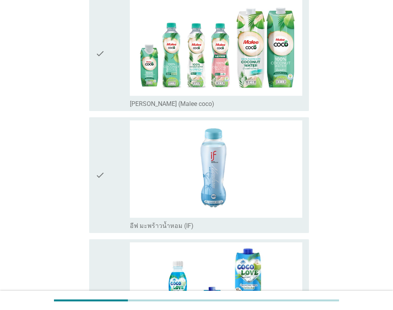
click at [105, 54] on div "check" at bounding box center [112, 53] width 34 height 109
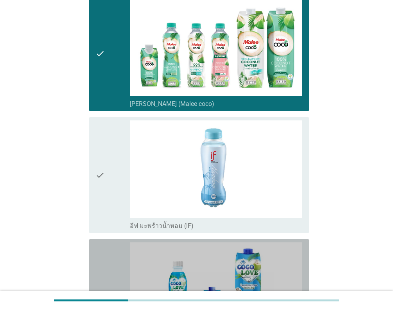
click at [104, 250] on icon "check" at bounding box center [99, 296] width 9 height 109
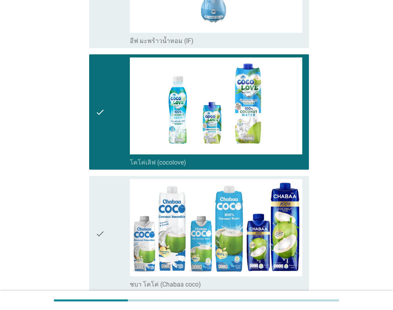
scroll to position [1042, 0]
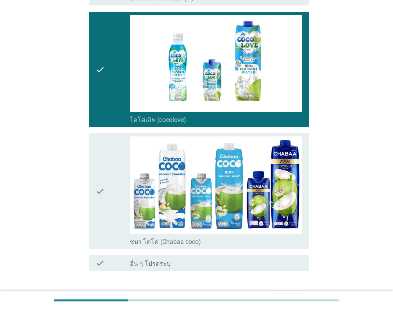
click at [100, 179] on icon "check" at bounding box center [99, 190] width 9 height 109
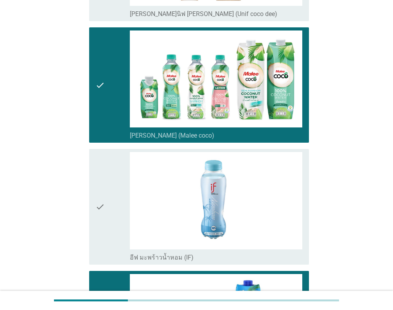
scroll to position [779, 0]
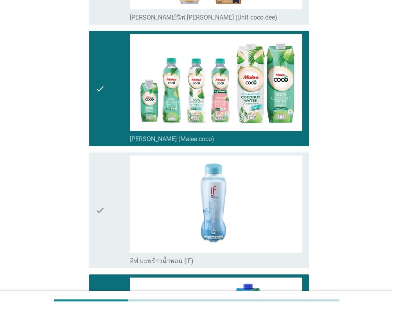
click at [100, 204] on icon "check" at bounding box center [99, 210] width 9 height 109
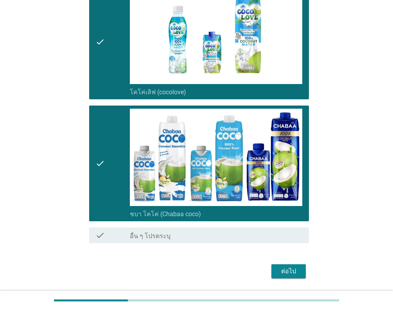
scroll to position [1094, 0]
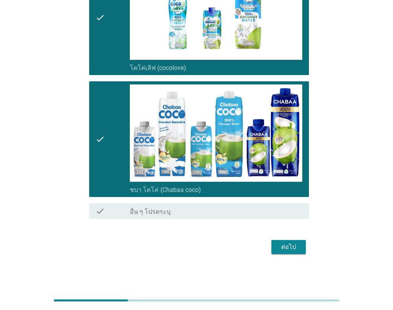
click at [298, 247] on div "ต่อไป" at bounding box center [288, 246] width 22 height 9
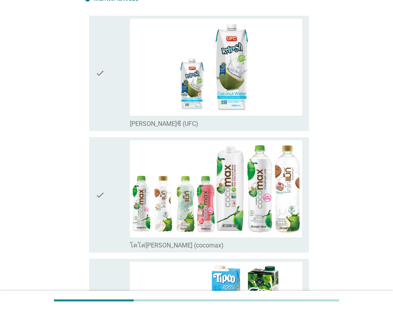
scroll to position [91, 0]
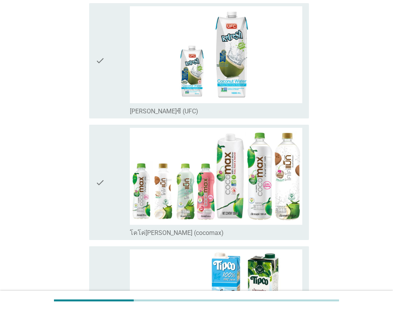
click at [93, 202] on div "check check_box โคโค่[PERSON_NAME] (cocomax)" at bounding box center [199, 182] width 220 height 115
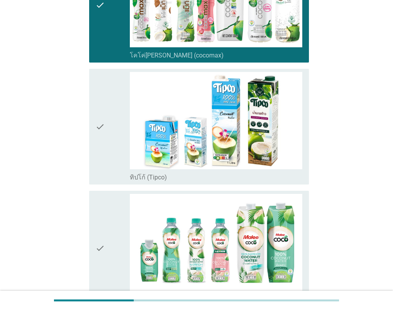
scroll to position [305, 0]
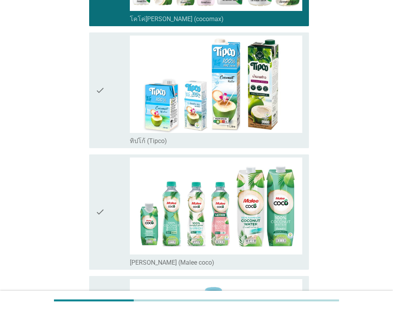
click at [116, 125] on div "check" at bounding box center [112, 90] width 34 height 109
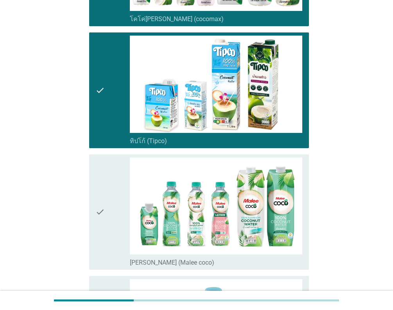
click at [119, 222] on div "check" at bounding box center [112, 211] width 34 height 109
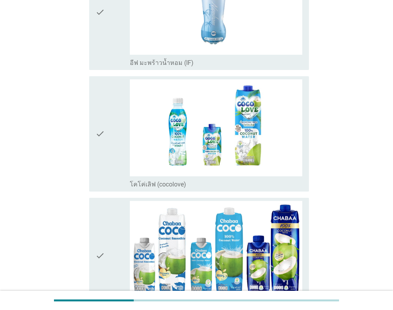
scroll to position [631, 0]
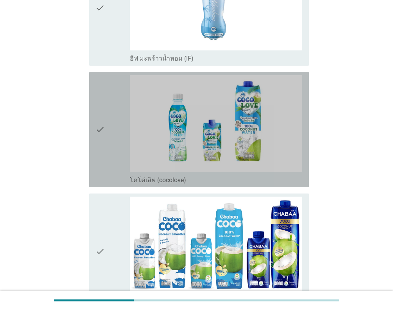
click at [107, 137] on div "check" at bounding box center [112, 129] width 34 height 109
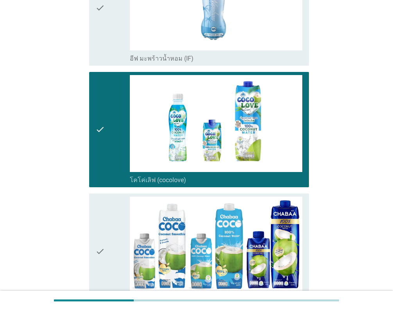
click at [107, 49] on div "check" at bounding box center [112, 7] width 34 height 109
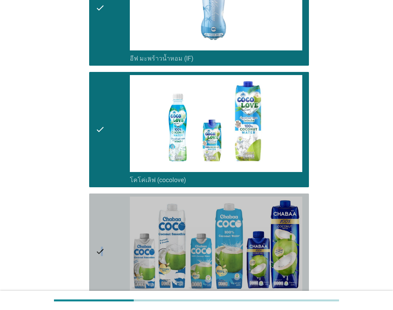
click at [102, 232] on icon "check" at bounding box center [99, 251] width 9 height 109
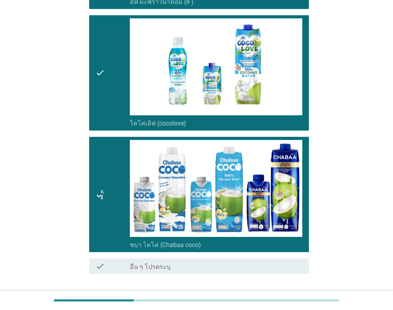
scroll to position [743, 0]
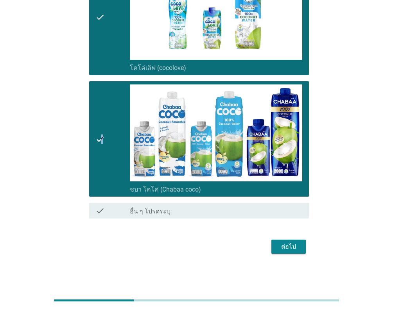
click at [286, 242] on div "ต่อไป" at bounding box center [288, 246] width 22 height 9
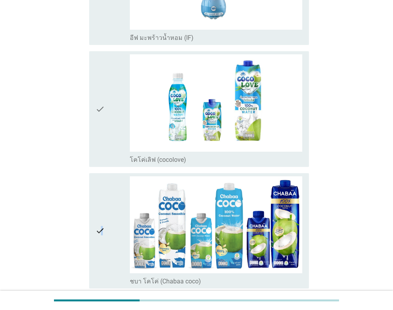
scroll to position [558, 0]
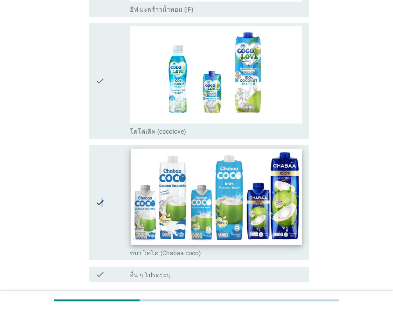
click at [250, 212] on img at bounding box center [215, 196] width 171 height 96
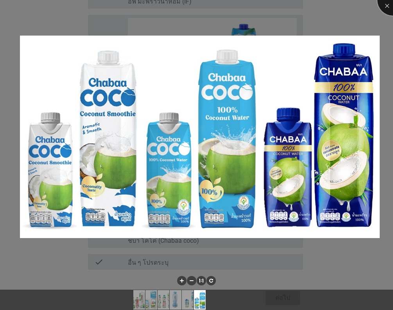
click at [381, 2] on div at bounding box center [392, -1] width 31 height 31
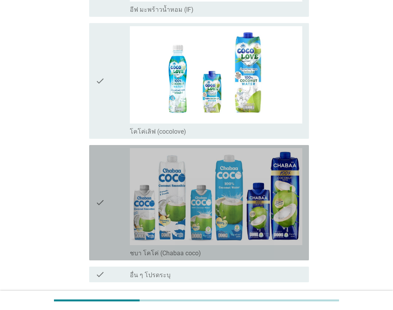
drag, startPoint x: 98, startPoint y: 200, endPoint x: 112, endPoint y: 72, distance: 128.5
click at [98, 200] on icon "check" at bounding box center [99, 202] width 9 height 109
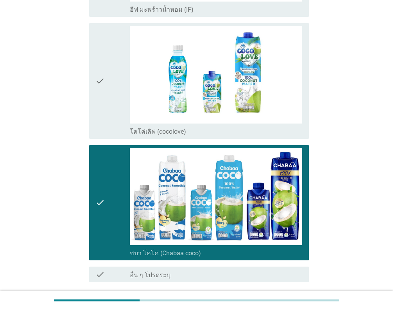
click at [111, 70] on div "check" at bounding box center [112, 80] width 34 height 109
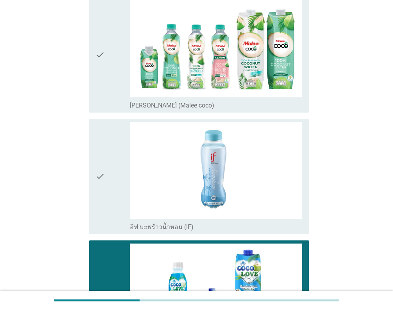
scroll to position [300, 0]
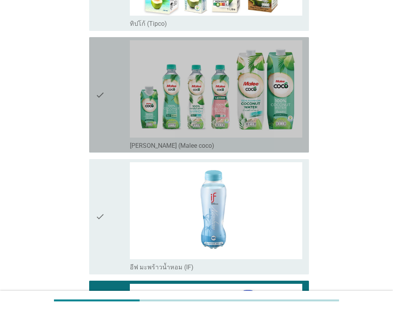
click at [111, 116] on div "check" at bounding box center [112, 94] width 34 height 109
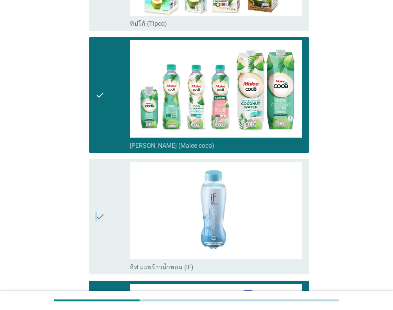
click at [98, 209] on icon "check" at bounding box center [99, 216] width 9 height 109
click at [100, 208] on icon "check" at bounding box center [99, 216] width 9 height 109
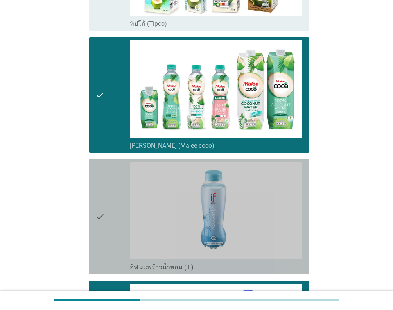
click at [115, 215] on div "check" at bounding box center [112, 216] width 34 height 109
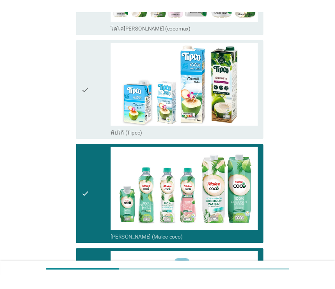
scroll to position [60, 0]
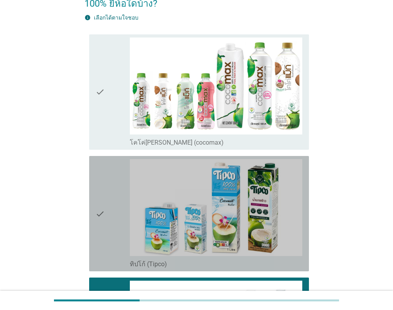
drag, startPoint x: 100, startPoint y: 206, endPoint x: 102, endPoint y: 186, distance: 20.0
click at [100, 207] on icon "check" at bounding box center [99, 213] width 9 height 109
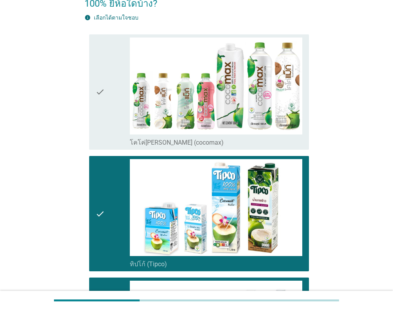
click at [98, 104] on icon "check" at bounding box center [99, 92] width 9 height 109
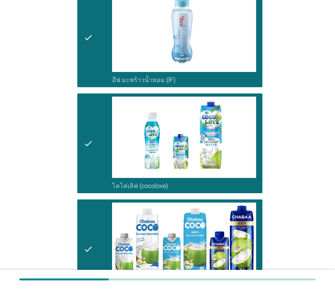
scroll to position [540, 0]
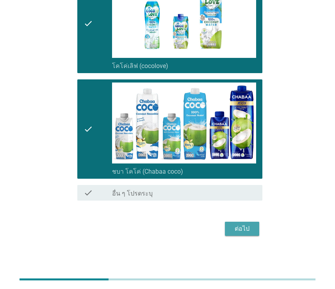
click at [239, 229] on div "ต่อไป" at bounding box center [242, 228] width 22 height 9
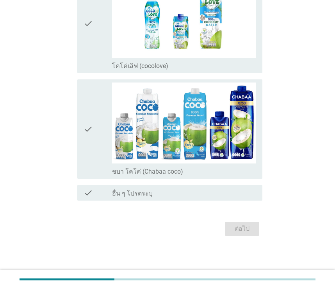
scroll to position [0, 0]
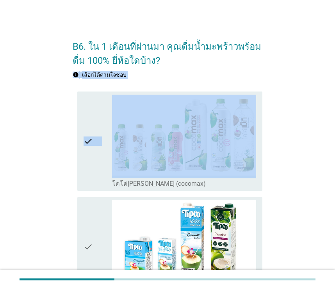
drag, startPoint x: 333, startPoint y: 57, endPoint x: 329, endPoint y: 110, distance: 53.3
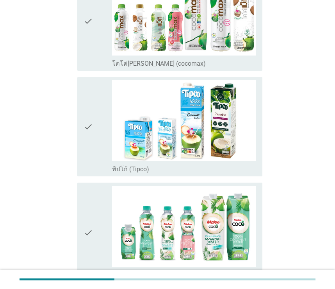
scroll to position [126, 0]
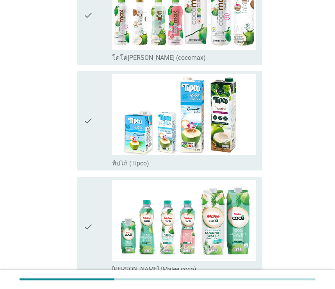
drag, startPoint x: 98, startPoint y: 231, endPoint x: 111, endPoint y: 231, distance: 13.3
click at [98, 231] on div "check" at bounding box center [98, 226] width 29 height 93
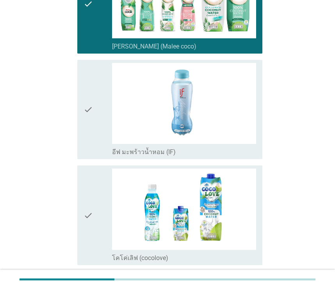
scroll to position [356, 0]
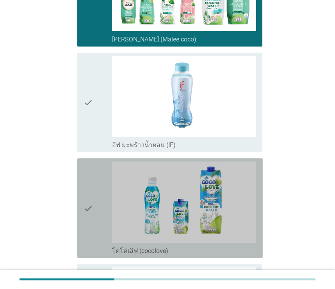
click at [89, 207] on icon "check" at bounding box center [88, 207] width 9 height 93
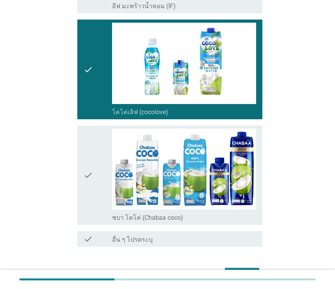
scroll to position [540, 0]
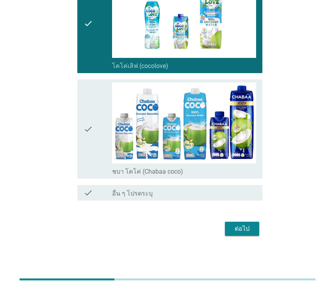
click at [79, 138] on div "check check_box ชบา โคโค่ (Chabaa coco)" at bounding box center [170, 128] width 186 height 99
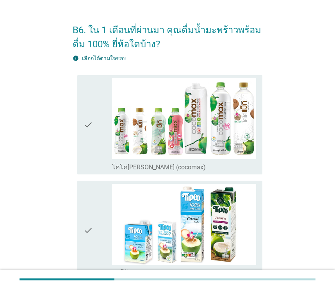
scroll to position [114, 0]
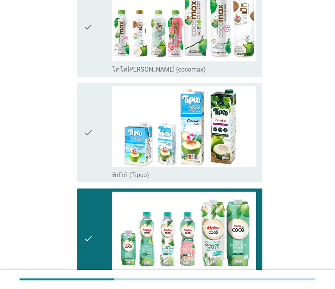
click at [89, 28] on icon "check" at bounding box center [88, 26] width 9 height 93
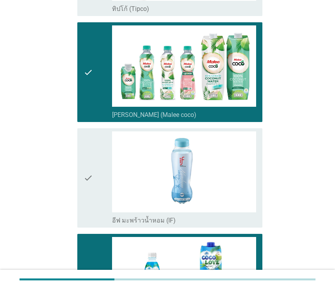
scroll to position [540, 0]
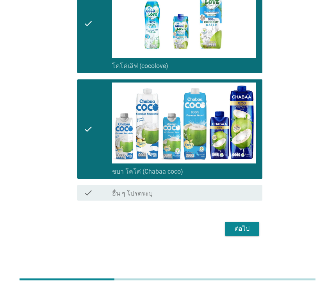
click at [239, 231] on div "ต่อไป" at bounding box center [242, 228] width 22 height 9
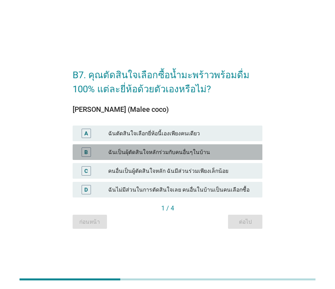
drag, startPoint x: 196, startPoint y: 153, endPoint x: 205, endPoint y: 166, distance: 15.4
click at [196, 153] on div "ฉันเป็นผุ้ตัดสินใจหลักร่วมกับคนอื่นๆในบ้าน" at bounding box center [182, 151] width 148 height 9
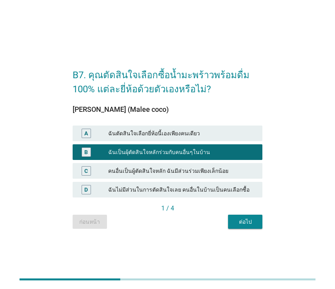
click at [234, 217] on button "ต่อไป" at bounding box center [245, 222] width 34 height 14
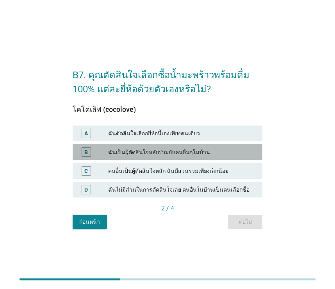
drag, startPoint x: 187, startPoint y: 152, endPoint x: 192, endPoint y: 154, distance: 5.3
click at [189, 152] on div "ฉันเป็นผุ้ตัดสินใจหลักร่วมกับคนอื่นๆในบ้าน" at bounding box center [182, 151] width 148 height 9
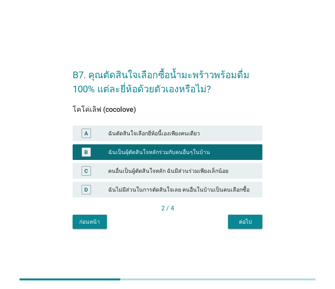
click at [239, 213] on div "2 / 4" at bounding box center [168, 209] width 190 height 11
click at [240, 222] on div "ต่อไป" at bounding box center [245, 222] width 22 height 8
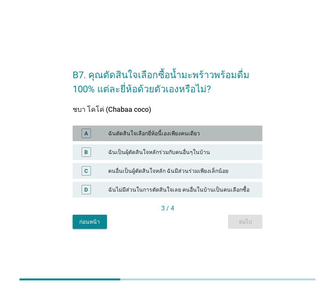
click at [202, 134] on div "ฉันตัดสินใจเลือกยี่ห้อนี้เองเพียงคนเดียว" at bounding box center [182, 133] width 148 height 9
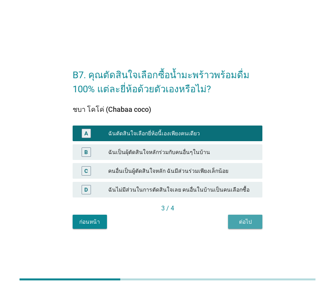
click at [245, 222] on div "ต่อไป" at bounding box center [245, 222] width 22 height 8
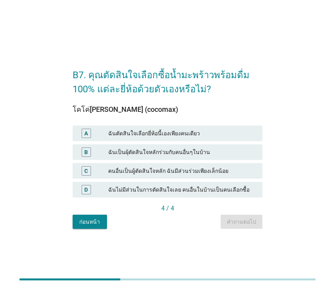
click at [195, 152] on div "ฉันเป็นผุ้ตัดสินใจหลักร่วมกับคนอื่นๆในบ้าน" at bounding box center [182, 151] width 148 height 9
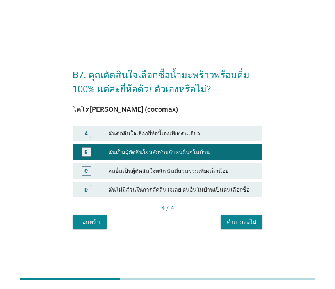
click at [248, 229] on div "B7. คุณตัดสินใจเลือกซื้อน้ำมะพร้าวพร้อมดื่ม 100% แต่ละยี่ห้อด้วยตัวเองหรือไม่? …" at bounding box center [167, 144] width 203 height 181
click at [256, 223] on div "คำถามต่อไป" at bounding box center [241, 222] width 29 height 8
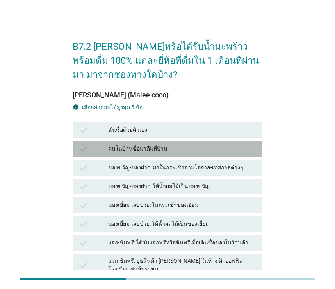
drag, startPoint x: 191, startPoint y: 148, endPoint x: 201, endPoint y: 199, distance: 52.5
click at [191, 148] on div "คนในบ้านซื้อมาดื่มที่บ้าน" at bounding box center [182, 148] width 148 height 9
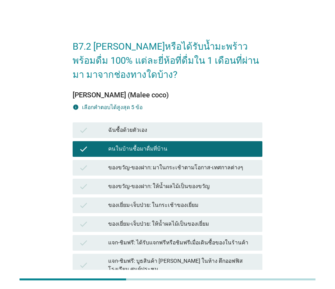
click at [233, 169] on div "ของขวัญ-ของฝาก: มาในกระเช้าตามโอกาส-เทศกาลต่างๆ" at bounding box center [182, 167] width 148 height 9
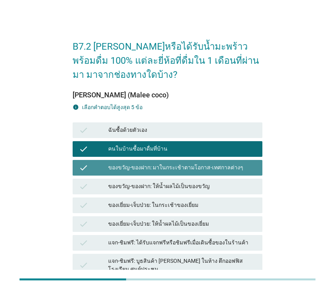
click at [195, 192] on div "check ของขวัญ-ของฝาก: ให้น้ำผลไม้เป็นของขวัญ" at bounding box center [168, 187] width 190 height 16
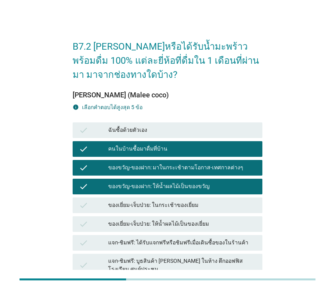
scroll to position [167, 0]
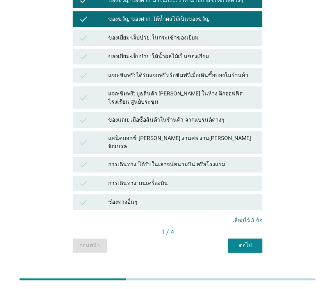
click at [243, 241] on div "ต่อไป" at bounding box center [245, 245] width 22 height 8
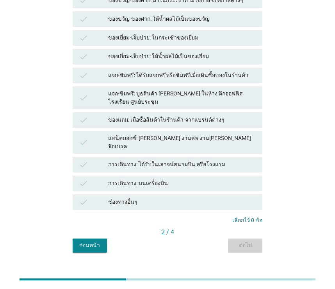
scroll to position [0, 0]
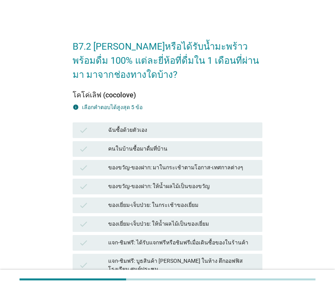
click at [171, 198] on div "check ของเยี่ยม-เจ็บป่วย: ในกระเช้าของเยี่ยม" at bounding box center [168, 205] width 190 height 16
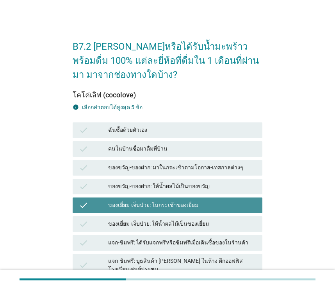
click at [193, 167] on div "ของขวัญ-ของฝาก: มาในกระเช้าตามโอกาส-เทศกาลต่างๆ" at bounding box center [182, 167] width 148 height 9
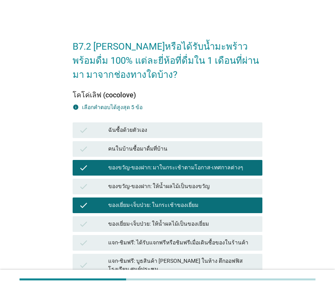
drag, startPoint x: 177, startPoint y: 154, endPoint x: 283, endPoint y: 147, distance: 106.2
click at [178, 154] on div "check คนในบ้านซื้อมาดื่มที่บ้าน" at bounding box center [168, 149] width 190 height 16
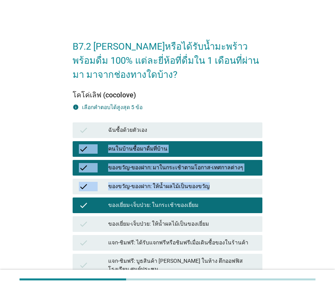
drag, startPoint x: 334, startPoint y: 113, endPoint x: 345, endPoint y: 185, distance: 72.7
click at [335, 185] on html "B7.2 [PERSON_NAME]หรือได้รับน้ำมะพร้าวพร้อมดื่ม 100% แต่ละยี่ห้อที่ดื่มใน 1 เดื…" at bounding box center [167, 225] width 335 height 451
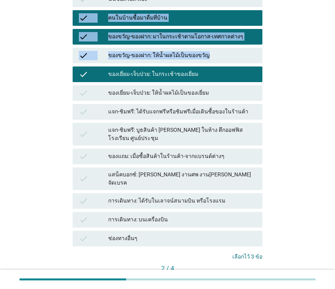
scroll to position [132, 0]
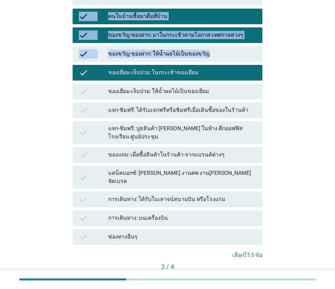
click at [240, 273] on button "ต่อไป" at bounding box center [245, 280] width 34 height 14
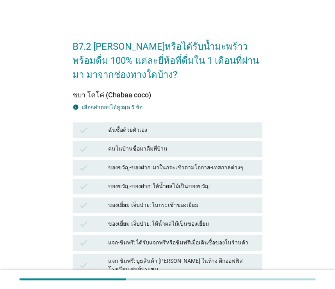
click at [152, 130] on div "ฉันซื้อด้วยตัวเอง" at bounding box center [182, 129] width 148 height 9
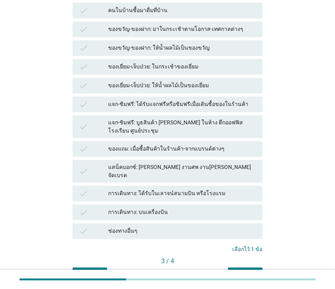
scroll to position [167, 0]
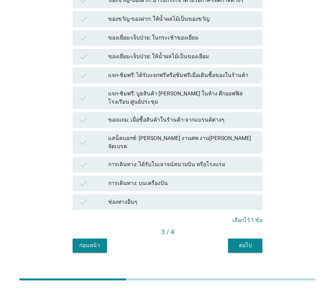
click at [178, 134] on div "แสน็คบอกซ์: [PERSON_NAME] งานศพ งาน[PERSON_NAME] จัดเบรค" at bounding box center [182, 142] width 148 height 16
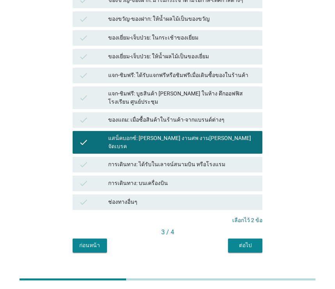
click at [210, 115] on div "ของแถม: เมื่อซื้อสินค้าในร้านค้า-จากแบรนด์ต่างๆ" at bounding box center [182, 119] width 148 height 9
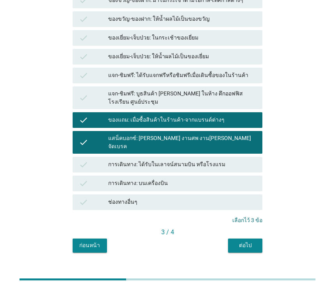
click at [173, 115] on div "ของแถม: เมื่อซื้อสินค้าในร้านค้า-จากแบรนด์ต่างๆ" at bounding box center [182, 119] width 148 height 9
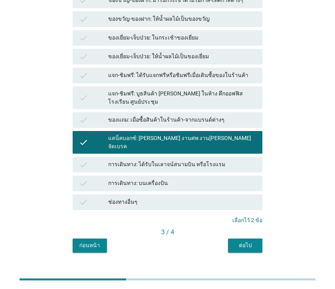
click at [194, 100] on div "check แจก-ชิมฟรี: บูธสินค้า [PERSON_NAME] ในห้าง ตึกออฟฟิส โรงเรียน ศูนย์ประชุม" at bounding box center [168, 97] width 190 height 23
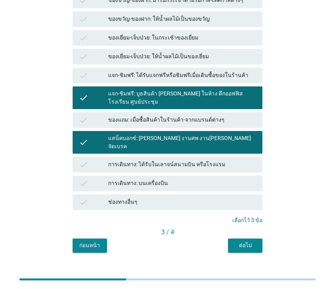
click at [197, 88] on div "check แจก-ชิมฟรี: บูธสินค้า [PERSON_NAME] ในห้าง ตึกออฟฟิส โรงเรียน ศูนย์ประชุม" at bounding box center [168, 97] width 190 height 23
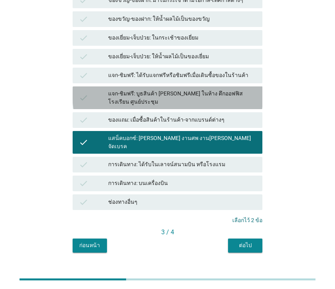
click at [209, 74] on div "แจก-ชิมฟรี: ได้รับแจกฟรีหรือชิมฟรีเมื่อเดินซื้อของในร้านค้า" at bounding box center [182, 75] width 148 height 9
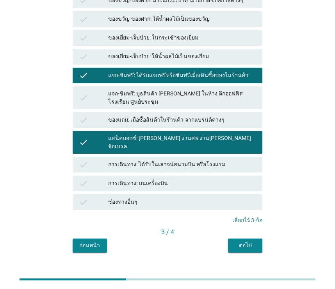
click at [238, 241] on div "ต่อไป" at bounding box center [245, 245] width 22 height 8
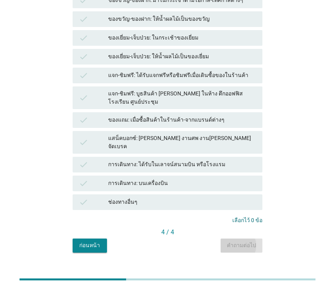
scroll to position [0, 0]
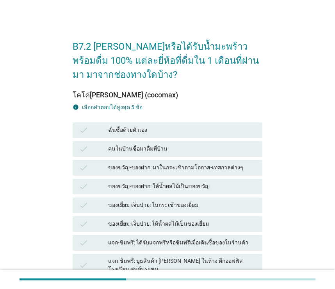
click at [199, 174] on div "check ของขวัญ-ของฝาก: มาในกระเช้าตามโอกาส-เทศกาลต่างๆ" at bounding box center [168, 168] width 190 height 16
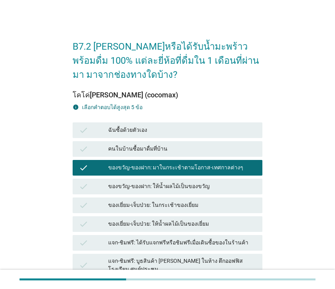
click at [154, 142] on div "check คนในบ้านซื้อมาดื่มที่บ้าน" at bounding box center [168, 149] width 190 height 16
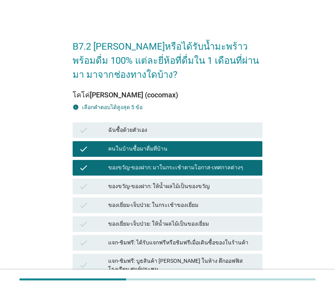
click at [168, 243] on div "แจก-ชิมฟรี: ได้รับแจกฟรีหรือชิมฟรีเมื่อเดินซื้อของในร้านค้า" at bounding box center [182, 242] width 148 height 9
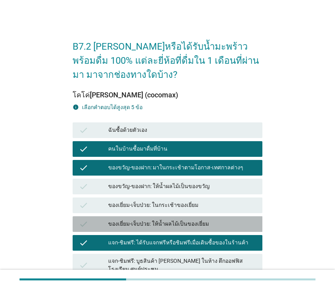
drag, startPoint x: 190, startPoint y: 222, endPoint x: 301, endPoint y: 145, distance: 135.5
click at [191, 222] on div "ของเยี่ยม-เจ็บป่วย: ให้น้ำผลไม้เป็นของเยี่ยม" at bounding box center [182, 223] width 148 height 9
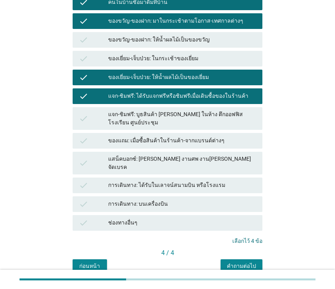
scroll to position [167, 0]
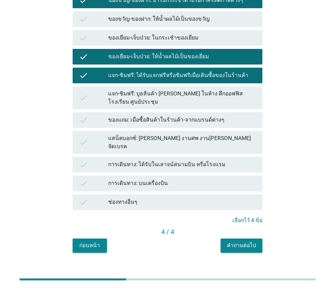
click at [240, 241] on div "คำถามต่อไป" at bounding box center [241, 245] width 29 height 8
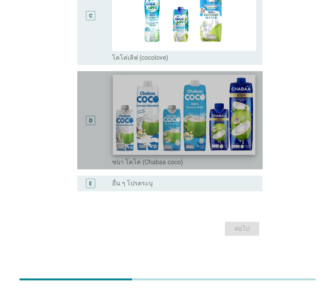
click at [204, 136] on img at bounding box center [184, 115] width 143 height 80
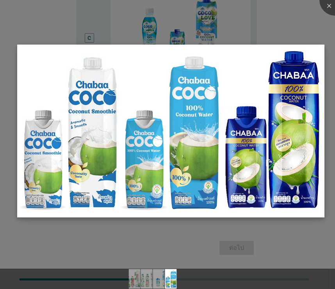
click at [294, 120] on img at bounding box center [171, 131] width 308 height 173
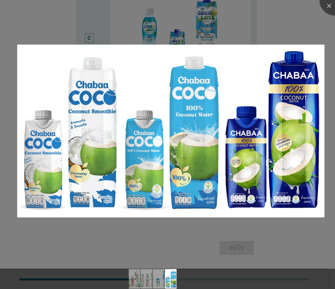
click at [215, 25] on div at bounding box center [167, 144] width 335 height 289
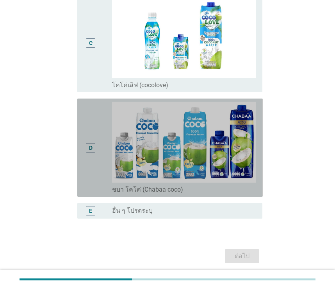
click at [95, 139] on div "D" at bounding box center [91, 148] width 14 height 92
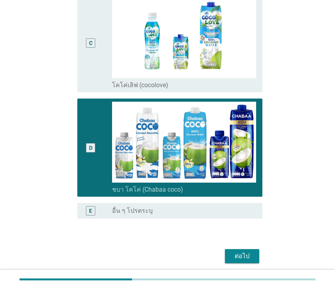
click at [245, 252] on div "ต่อไป" at bounding box center [242, 255] width 22 height 9
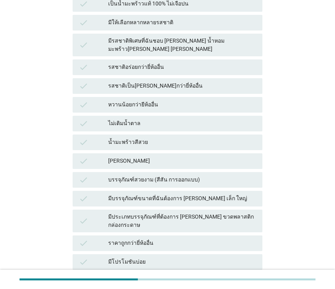
scroll to position [0, 0]
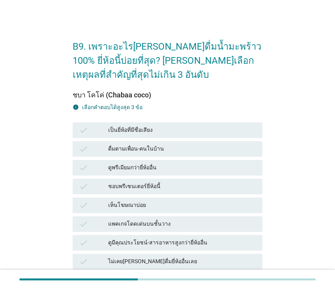
click at [204, 146] on div "ดื่มตามเพื่อน-คนในบ้าน" at bounding box center [182, 148] width 148 height 9
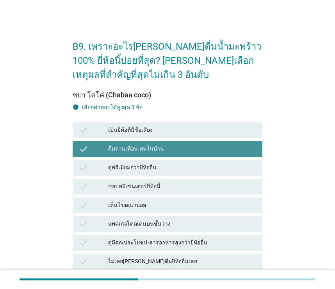
click at [187, 194] on div "check ชอบพรีเซนเตอร์ยี่ห้อนี้" at bounding box center [167, 186] width 193 height 19
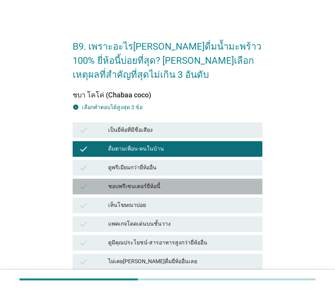
click at [173, 235] on div "check ดูมีคุณประโยชน์-สารอาหารสูงกว่ายี่ห้ออื่น" at bounding box center [168, 243] width 190 height 16
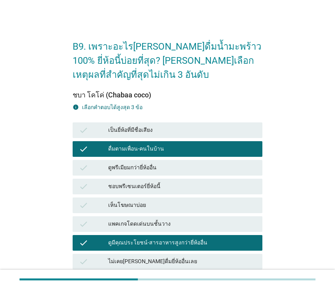
click at [184, 183] on div "ชอบพรีเซนเตอร์ยี่ห้อนี้" at bounding box center [182, 186] width 148 height 9
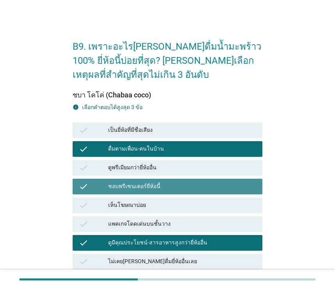
click at [184, 183] on div "ชอบพรีเซนเตอร์ยี่ห้อนี้" at bounding box center [182, 186] width 148 height 9
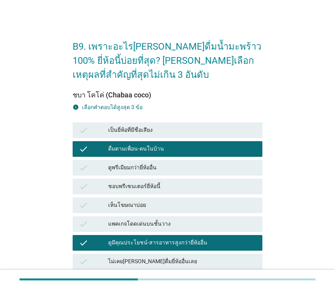
click at [183, 186] on div "ชอบพรีเซนเตอร์ยี่ห้อนี้" at bounding box center [182, 186] width 148 height 9
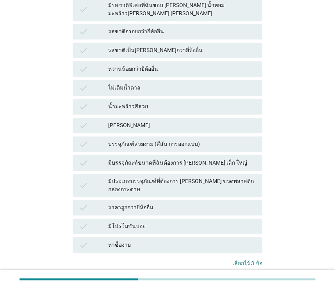
scroll to position [374, 0]
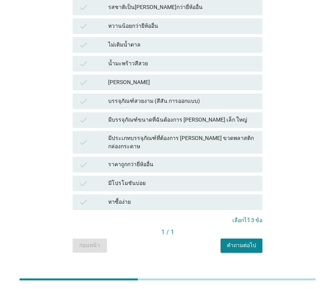
click at [245, 238] on button "คำถามต่อไป" at bounding box center [242, 245] width 42 height 14
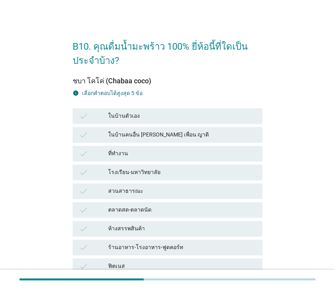
click at [202, 121] on div "check ในบ้านตัวเอง" at bounding box center [168, 116] width 190 height 16
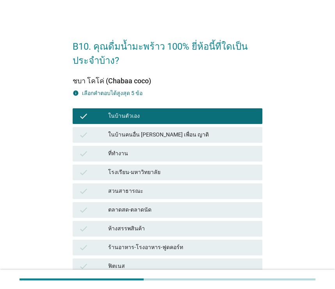
click at [184, 189] on div "สวนสาธารณะ" at bounding box center [182, 190] width 148 height 9
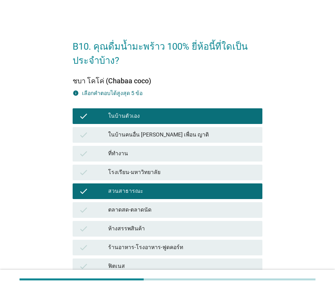
click at [157, 209] on div "ตลาดสด-ตลาดนัด" at bounding box center [182, 209] width 148 height 9
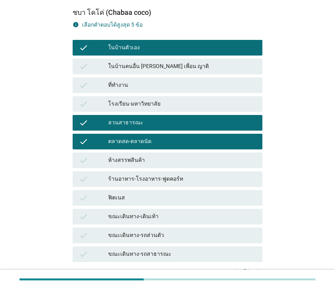
scroll to position [77, 0]
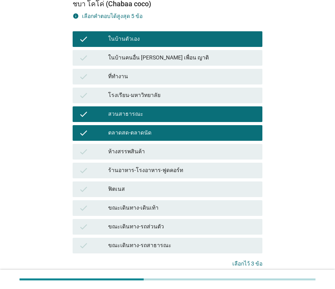
click at [161, 162] on div "check ร้านอาหาร-โรงอาหาร-ฟูดคอร์ท" at bounding box center [167, 170] width 193 height 19
click at [166, 170] on div "ร้านอาหาร-โรงอาหาร-ฟูดคอร์ท" at bounding box center [182, 170] width 148 height 9
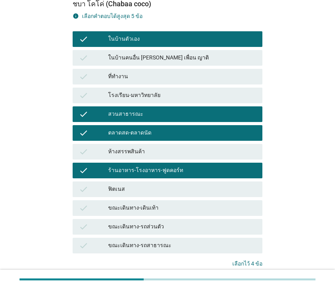
click at [178, 230] on div "ขณะเดินทาง-รถส่วนตัว" at bounding box center [182, 226] width 148 height 9
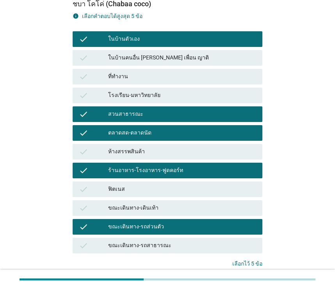
scroll to position [134, 0]
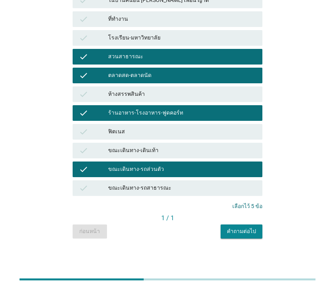
click at [231, 233] on div "คำถามต่อไป" at bounding box center [241, 231] width 29 height 8
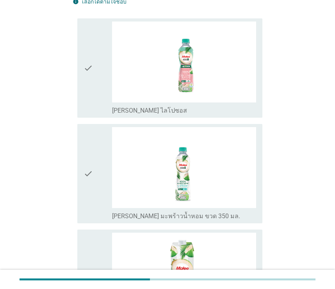
scroll to position [88, 0]
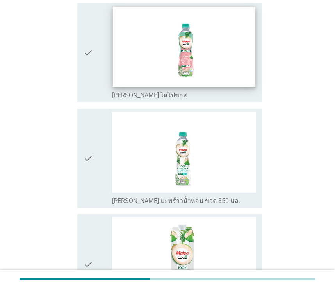
click at [214, 60] on img at bounding box center [184, 47] width 143 height 80
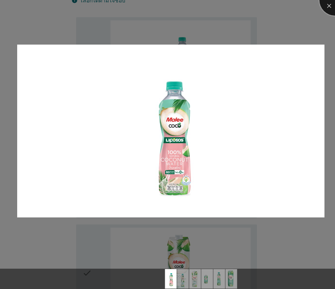
click at [321, 6] on div at bounding box center [335, -1] width 31 height 31
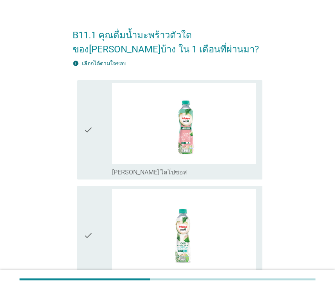
scroll to position [34, 0]
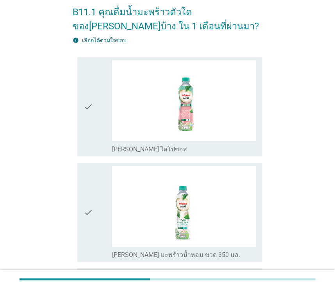
click at [88, 99] on icon "check" at bounding box center [88, 106] width 9 height 93
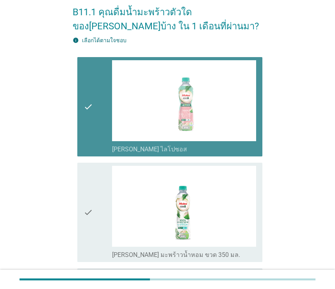
click at [84, 197] on icon "check" at bounding box center [88, 212] width 9 height 93
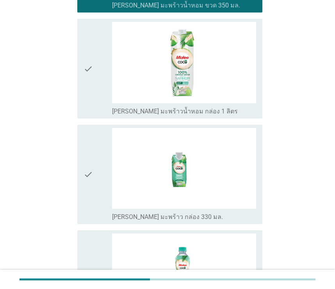
scroll to position [290, 0]
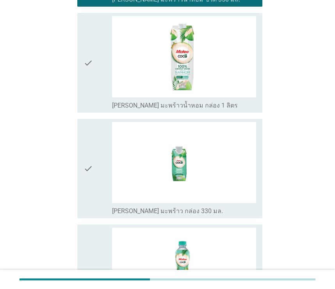
click at [95, 86] on div "check" at bounding box center [98, 62] width 29 height 93
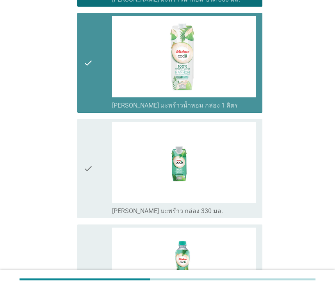
click at [97, 163] on div "check" at bounding box center [98, 168] width 29 height 93
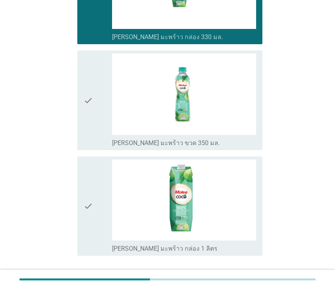
scroll to position [465, 0]
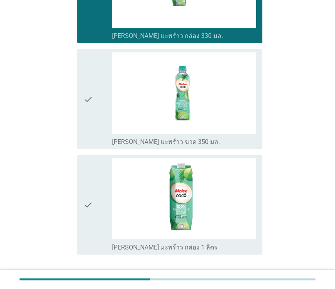
drag, startPoint x: 86, startPoint y: 117, endPoint x: 86, endPoint y: 193, distance: 76.2
click at [86, 129] on icon "check" at bounding box center [88, 98] width 9 height 93
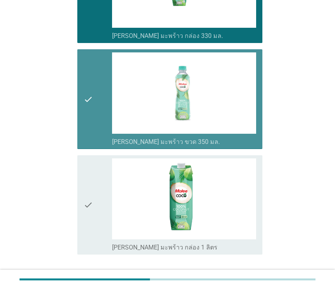
click at [87, 238] on icon "check" at bounding box center [88, 204] width 9 height 93
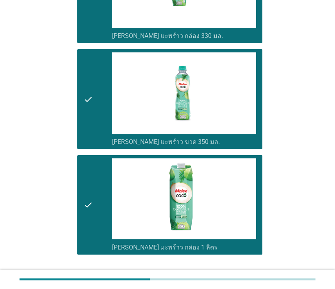
scroll to position [518, 0]
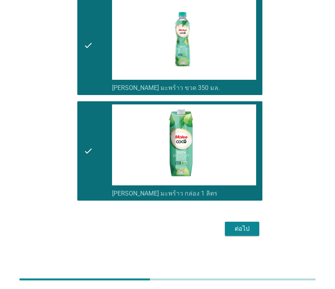
click at [246, 226] on div "ต่อไป" at bounding box center [242, 228] width 22 height 9
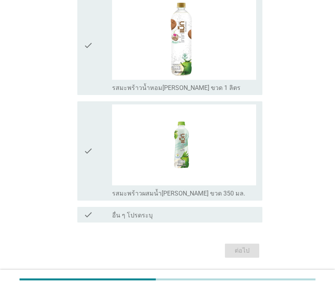
scroll to position [0, 0]
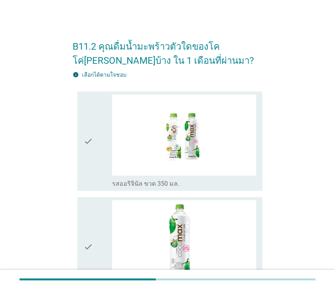
click at [88, 161] on icon "check" at bounding box center [88, 141] width 9 height 93
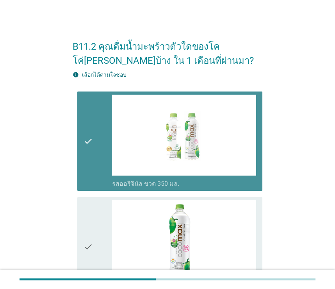
click at [88, 218] on icon "check" at bounding box center [88, 246] width 9 height 93
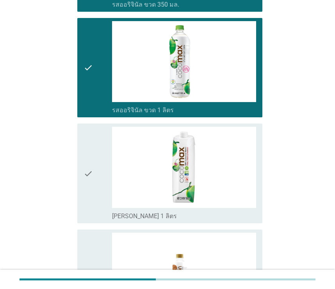
scroll to position [327, 0]
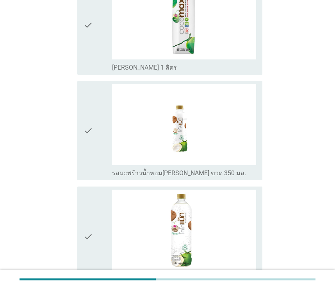
click at [93, 57] on div "check" at bounding box center [98, 24] width 29 height 93
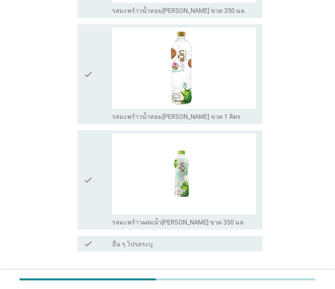
scroll to position [503, 0]
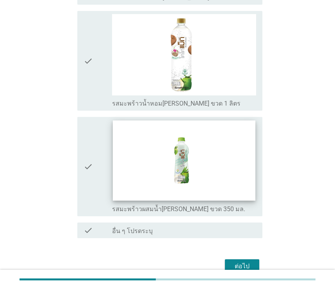
click at [120, 137] on img at bounding box center [184, 160] width 143 height 80
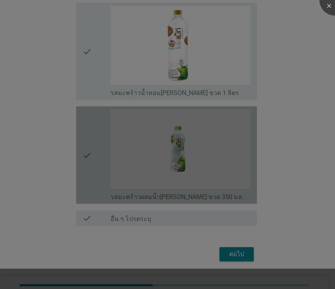
click at [116, 64] on div at bounding box center [167, 144] width 335 height 289
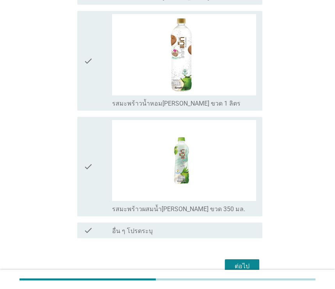
click at [89, 86] on icon "check" at bounding box center [88, 60] width 9 height 93
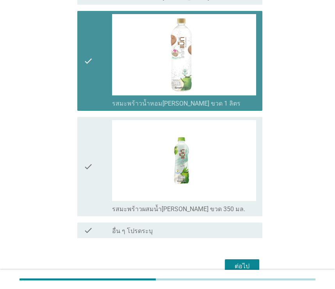
click at [81, 161] on div "check check_box_outline_blank รสมะพร้าวผสมน้ำ[PERSON_NAME] ขวด 350 มล." at bounding box center [170, 166] width 186 height 99
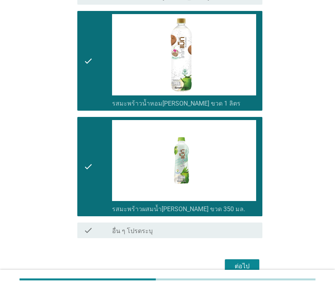
click at [236, 267] on div "ต่อไป" at bounding box center [242, 265] width 22 height 9
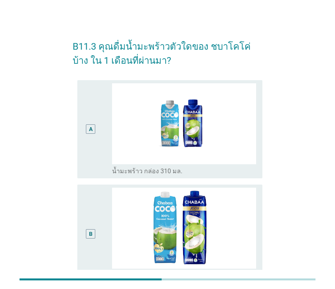
click at [94, 150] on div "A" at bounding box center [91, 129] width 14 height 92
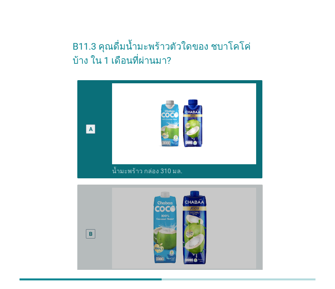
click at [87, 217] on div "B" at bounding box center [91, 234] width 14 height 92
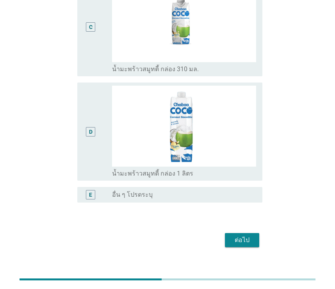
scroll to position [322, 0]
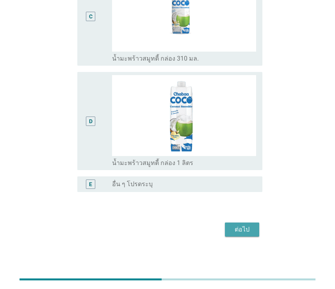
click at [248, 228] on div "ต่อไป" at bounding box center [242, 229] width 22 height 9
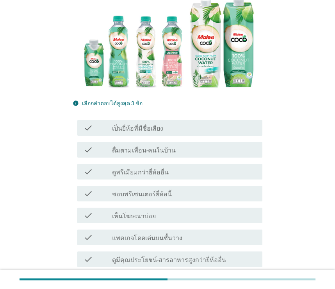
scroll to position [184, 0]
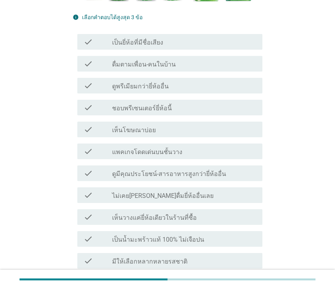
click at [170, 84] on div "check_box_outline_blank ดูพรีเมียมกว่ายี่ห้ออื่น" at bounding box center [184, 85] width 144 height 9
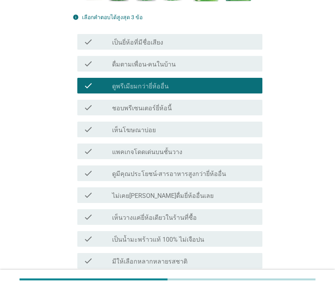
click at [206, 43] on div "check_box_outline_blank เป็นยี่ห้อที่มีชื่อเสียง" at bounding box center [184, 41] width 144 height 9
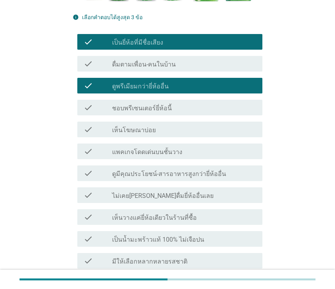
click at [170, 154] on label "แพคเกจโดดเด่นบนชั้นวาง" at bounding box center [147, 152] width 70 height 8
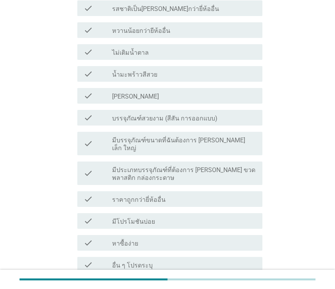
scroll to position [578, 0]
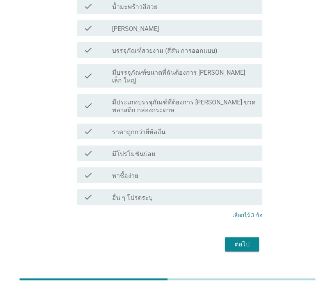
click at [237, 240] on div "ต่อไป" at bounding box center [242, 244] width 22 height 9
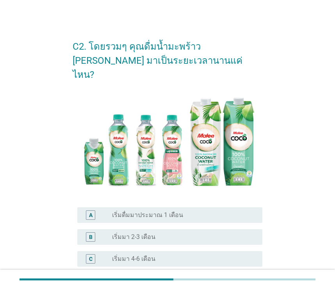
scroll to position [171, 0]
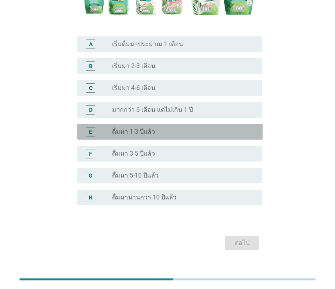
click at [154, 128] on div "radio_button_unchecked ดื่มมา 1-3 ปีแล้ว" at bounding box center [181, 132] width 138 height 8
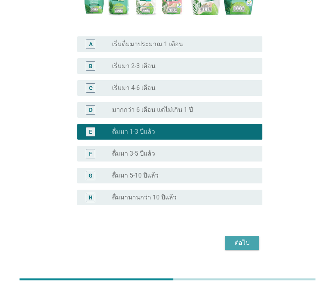
click at [243, 238] on div "ต่อไป" at bounding box center [242, 242] width 22 height 9
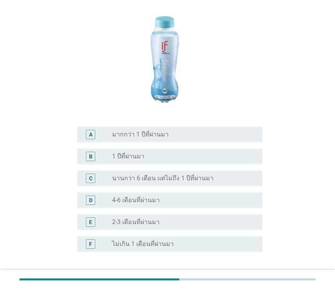
scroll to position [127, 0]
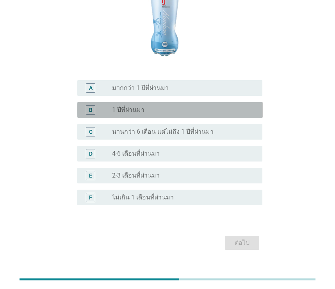
click at [158, 106] on div "radio_button_unchecked 1 ปีที่ผ่านมา" at bounding box center [181, 110] width 138 height 8
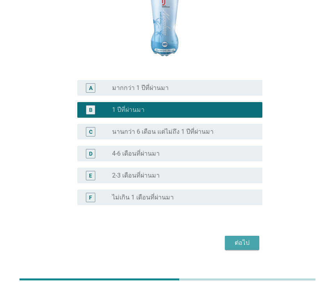
click at [239, 238] on div "ต่อไป" at bounding box center [242, 242] width 22 height 9
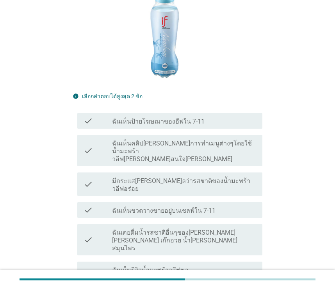
scroll to position [179, 0]
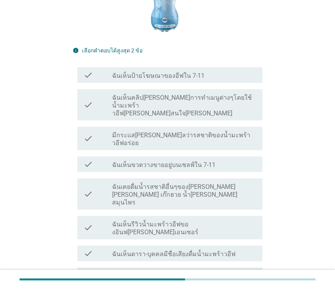
click at [205, 153] on div "check check_box_outline_blank ฉันเห็นขวดวางขายอยู่บนเชลฟ์ใน 7-11" at bounding box center [168, 164] width 190 height 22
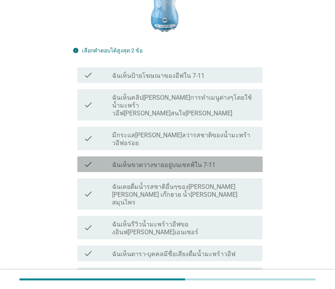
click at [198, 161] on label "ฉันเห็นขวดวางขายอยู่บนเชลฟ์ใน 7-11" at bounding box center [164, 165] width 104 height 8
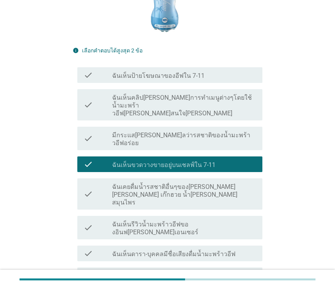
click at [127, 72] on label "ฉันเห็นป้ายโฆษณาของอีฟใน 7-11" at bounding box center [158, 76] width 93 height 8
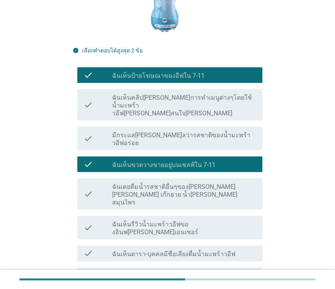
click at [194, 216] on div "check check_box_outline_blank ฉันเห็นรีวิวน้ำมะพร้าวอีฟของอินฟ[PERSON_NAME]เอนเ…" at bounding box center [170, 227] width 186 height 23
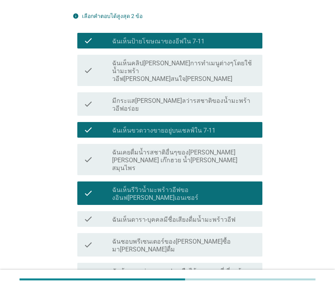
scroll to position [215, 0]
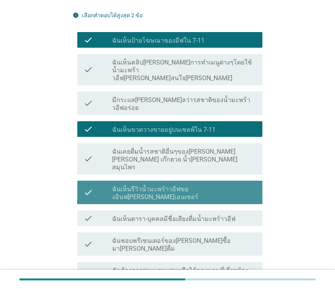
click at [170, 181] on div "check check_box_outline_blank ฉันเห็นรีวิวน้ำมะพร้าวอีฟของอินฟ[PERSON_NAME]เอนเ…" at bounding box center [170, 192] width 186 height 23
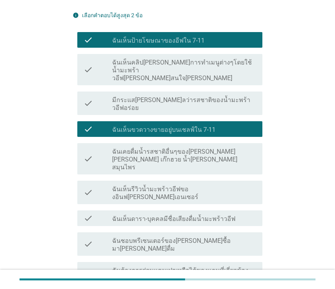
scroll to position [367, 0]
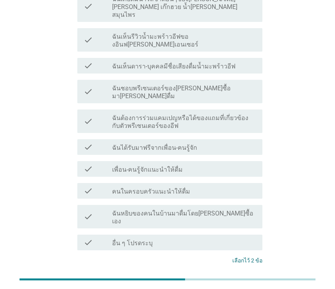
click at [241, 285] on div "ต่อไป" at bounding box center [242, 289] width 22 height 9
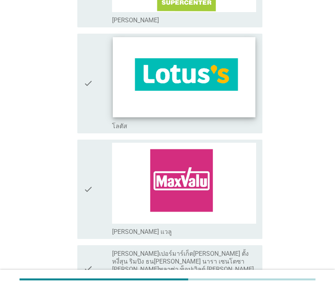
scroll to position [1022, 0]
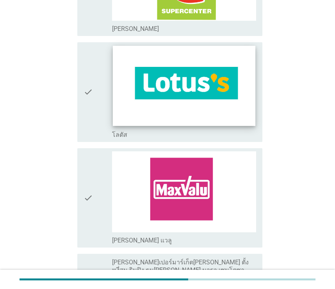
click at [154, 70] on img at bounding box center [184, 86] width 143 height 80
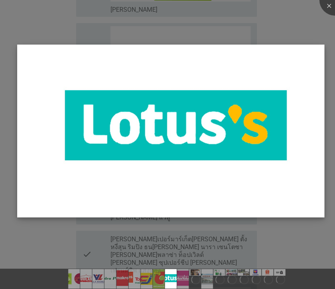
click at [303, 123] on img at bounding box center [171, 131] width 308 height 173
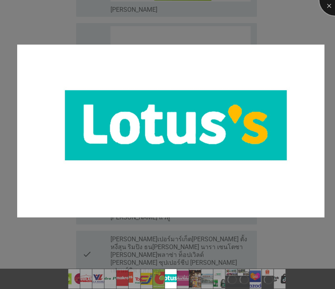
click at [328, 10] on div at bounding box center [335, -1] width 31 height 31
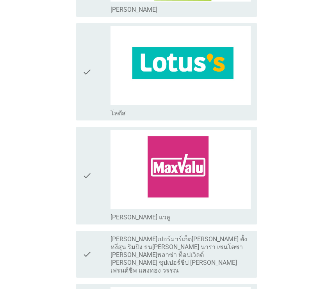
click at [87, 64] on div at bounding box center [167, 144] width 335 height 289
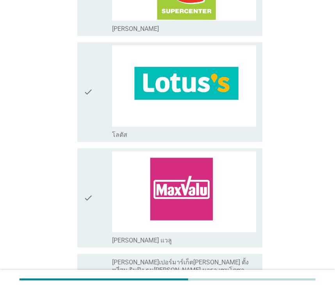
drag, startPoint x: 75, startPoint y: 79, endPoint x: 100, endPoint y: 79, distance: 24.2
click at [77, 79] on div "check check_box_outline_blank โลตัส" at bounding box center [168, 91] width 190 height 105
click at [99, 76] on div "check" at bounding box center [98, 91] width 29 height 93
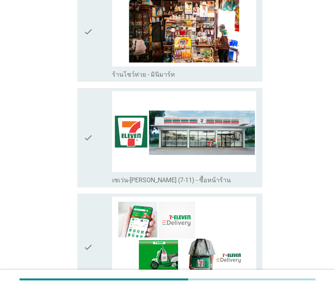
scroll to position [1362, 0]
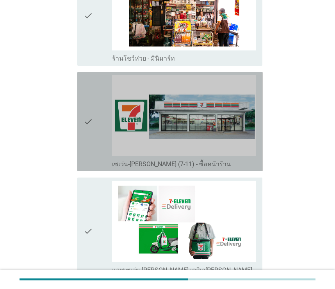
click at [98, 91] on div "check" at bounding box center [98, 121] width 29 height 93
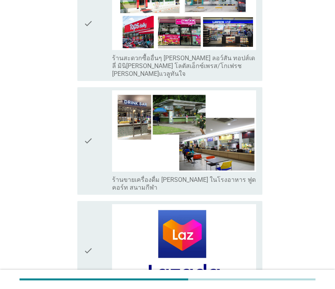
scroll to position [1956, 0]
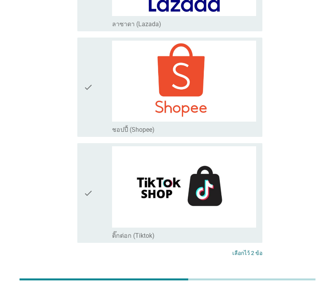
click at [219, 273] on div "ต่อไป" at bounding box center [168, 282] width 190 height 19
click at [234, 277] on div "ต่อไป" at bounding box center [242, 281] width 22 height 9
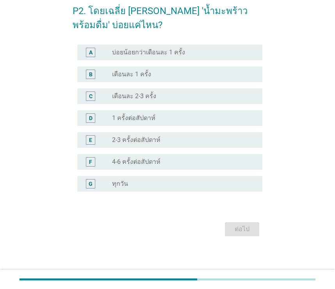
scroll to position [0, 0]
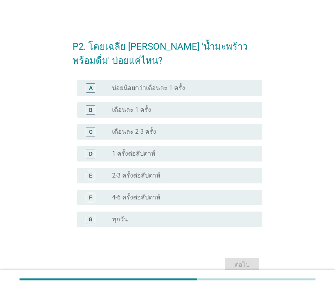
click at [158, 129] on div "radio_button_unchecked เดือนละ 2-3 ครั้ง" at bounding box center [181, 132] width 138 height 8
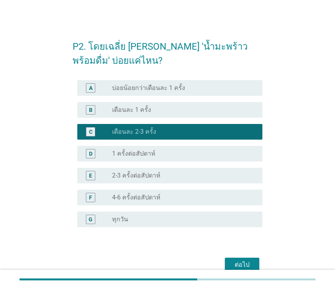
click at [246, 263] on div "ต่อไป" at bounding box center [242, 264] width 22 height 9
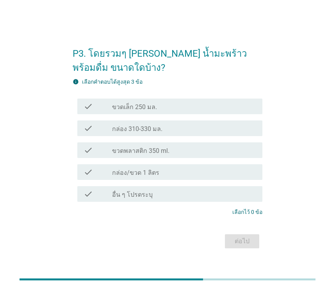
click at [175, 130] on div "check_box_outline_blank กล่อง 310-330 มล." at bounding box center [184, 127] width 144 height 9
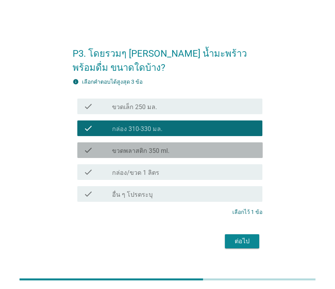
click at [171, 152] on div "check_box_outline_blank ขวดพลาสติก 350 ml." at bounding box center [184, 149] width 144 height 9
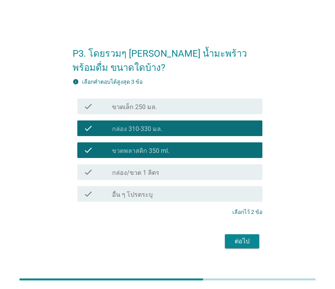
click at [168, 171] on div "check_box_outline_blank กล่อง/ขวด 1 ลิตร" at bounding box center [184, 171] width 144 height 9
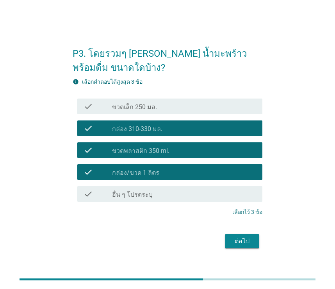
click at [240, 234] on button "ต่อไป" at bounding box center [242, 241] width 34 height 14
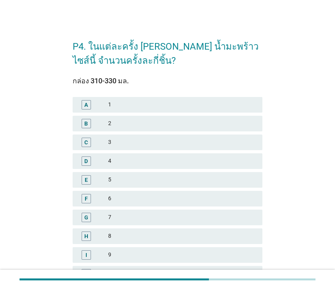
click at [119, 201] on div "6" at bounding box center [182, 198] width 148 height 9
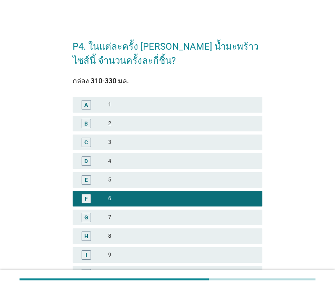
scroll to position [168, 0]
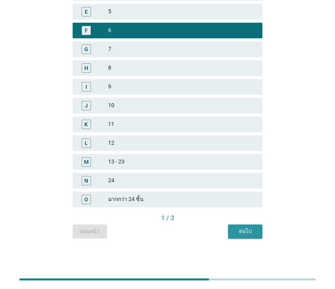
click at [242, 228] on div "ต่อไป" at bounding box center [245, 231] width 22 height 8
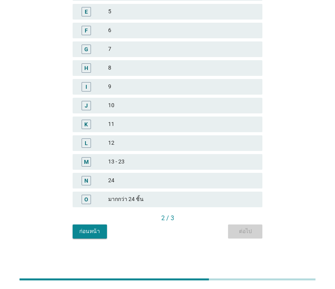
scroll to position [0, 0]
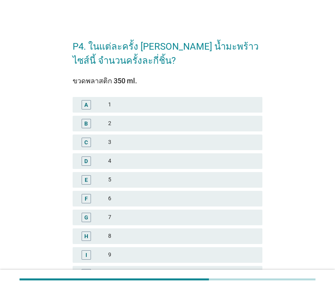
click at [120, 148] on div "C 3" at bounding box center [168, 142] width 190 height 16
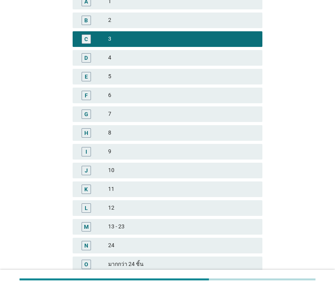
scroll to position [168, 0]
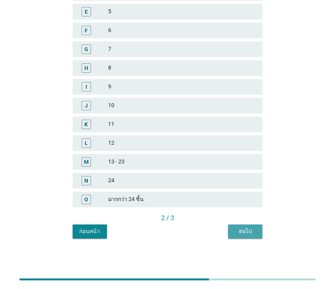
click at [246, 229] on div "ต่อไป" at bounding box center [245, 231] width 22 height 8
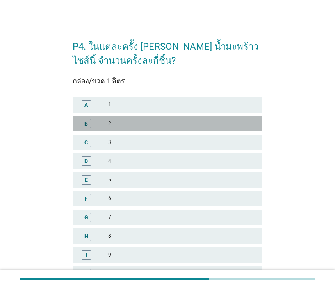
click at [137, 123] on div "2" at bounding box center [182, 123] width 148 height 9
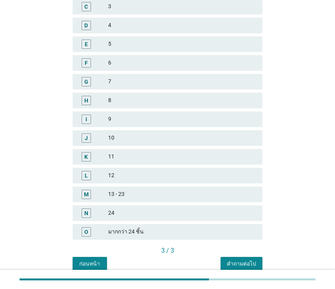
scroll to position [168, 0]
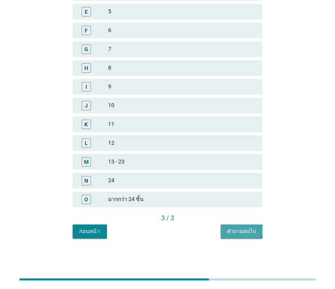
click at [244, 231] on div "คำถามต่อไป" at bounding box center [241, 231] width 29 height 8
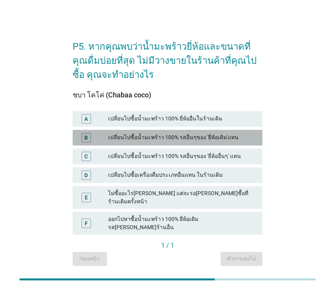
click at [207, 142] on div "เปลี่ยนไปซื้อน้ำมะพร้าว 100% รสอื่นๆของ 'ยี่ห้อเดิม'แทน" at bounding box center [182, 137] width 148 height 9
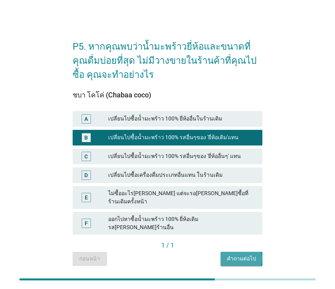
click at [238, 254] on div "คำถามต่อไป" at bounding box center [241, 258] width 29 height 8
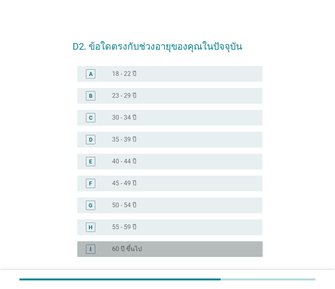
drag, startPoint x: 124, startPoint y: 246, endPoint x: 258, endPoint y: 204, distance: 140.1
click at [125, 247] on label "60 ปี ขึ้นไป" at bounding box center [127, 249] width 30 height 8
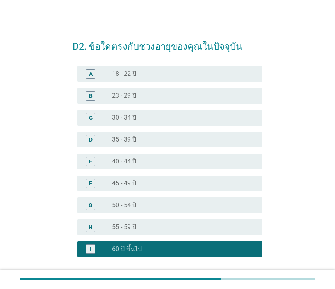
scroll to position [65, 0]
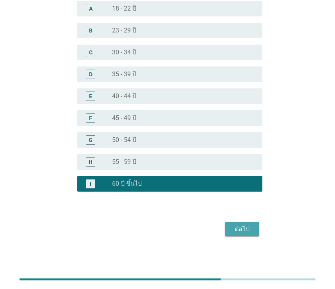
click at [243, 232] on div "ต่อไป" at bounding box center [242, 228] width 22 height 9
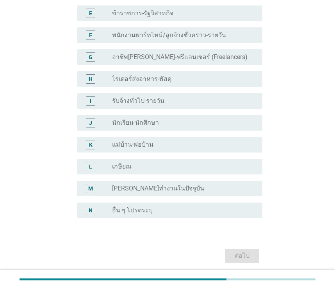
scroll to position [175, 0]
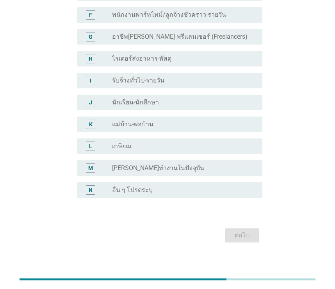
drag, startPoint x: 141, startPoint y: 141, endPoint x: 184, endPoint y: 177, distance: 55.5
click at [141, 142] on div "radio_button_unchecked เกษียณ" at bounding box center [181, 146] width 138 height 8
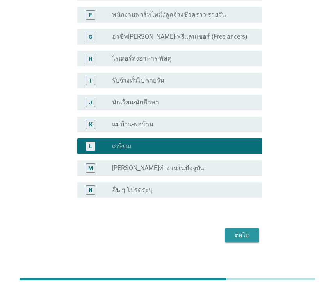
click at [231, 228] on button "ต่อไป" at bounding box center [242, 235] width 34 height 14
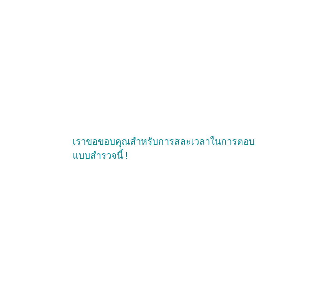
scroll to position [0, 0]
